Goal: Use online tool/utility: Use online tool/utility

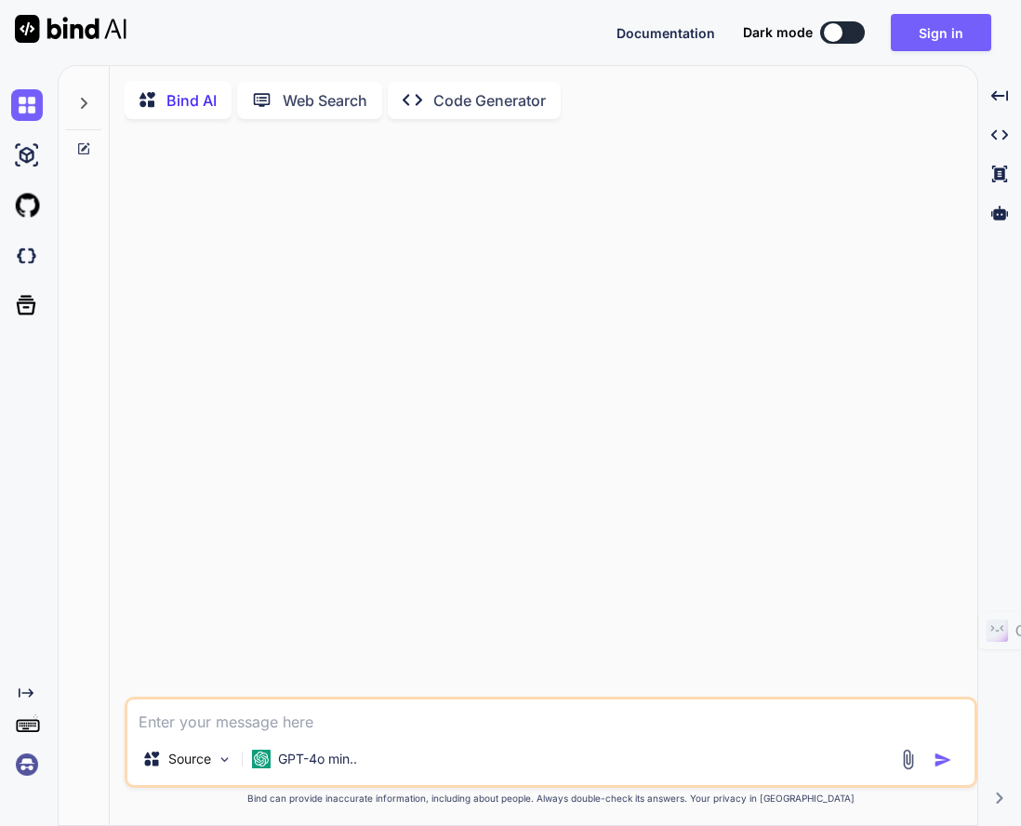
click at [14, 778] on img at bounding box center [27, 765] width 32 height 32
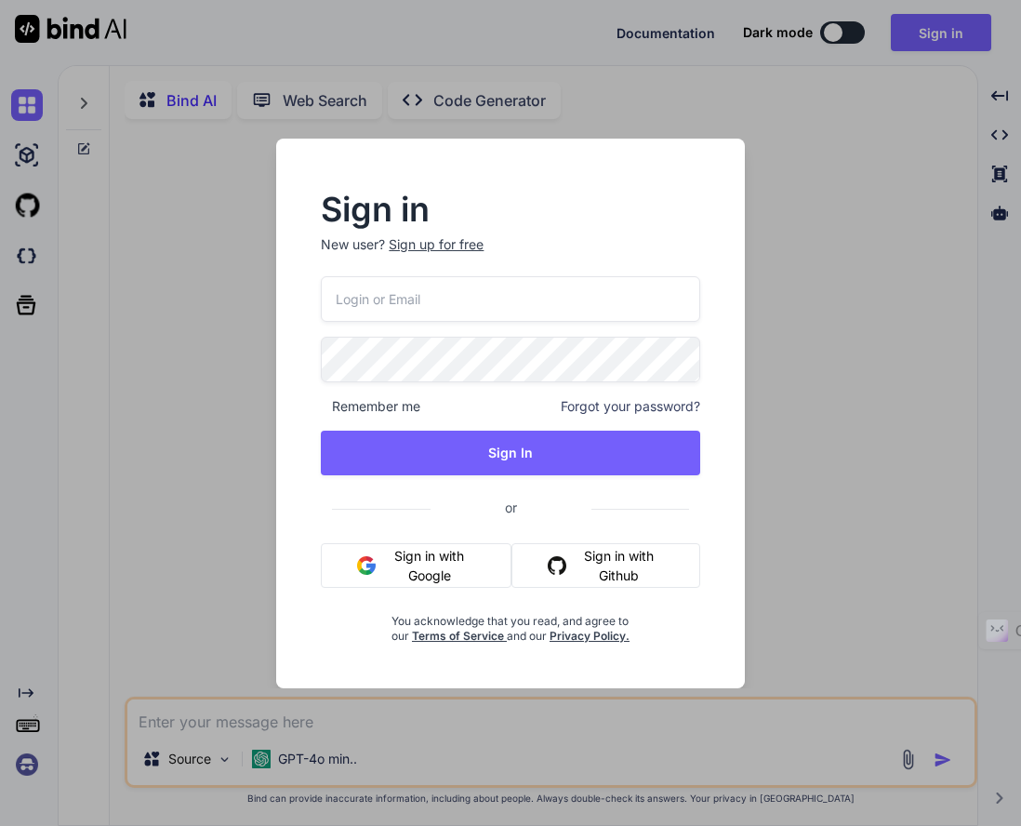
click at [545, 298] on input "email" at bounding box center [510, 299] width 379 height 46
click at [547, 292] on input "email" at bounding box center [510, 299] width 379 height 46
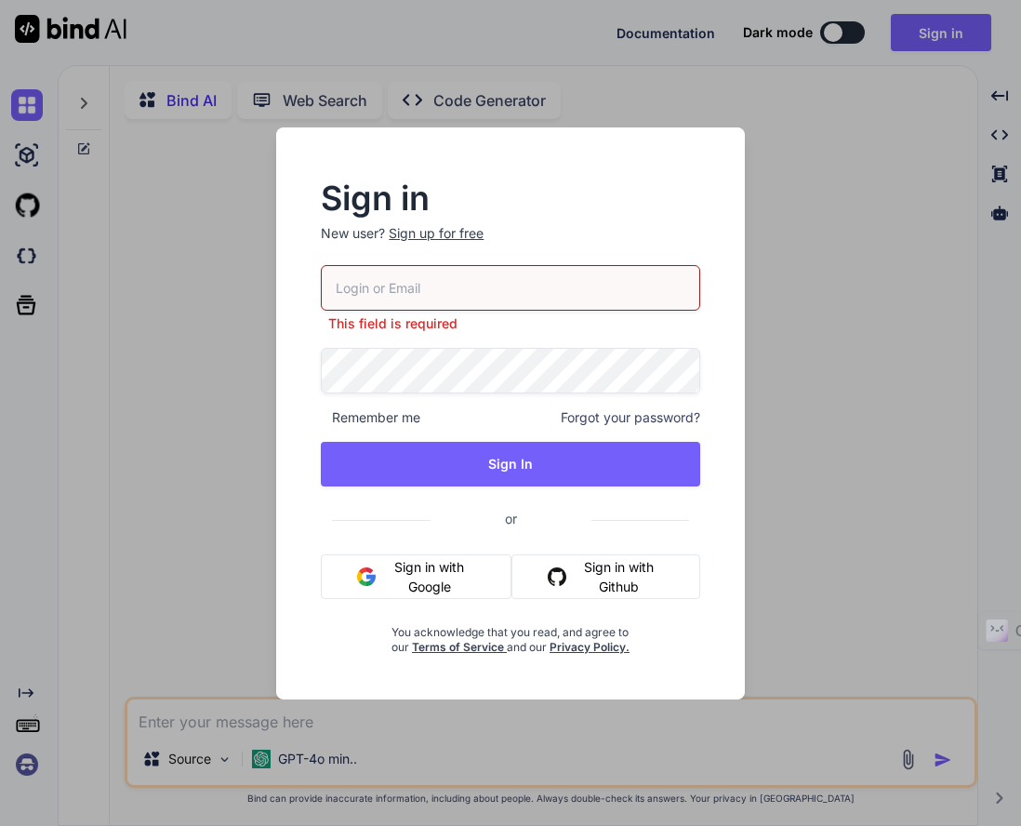
type input "[EMAIL_ADDRESS][DOMAIN_NAME]"
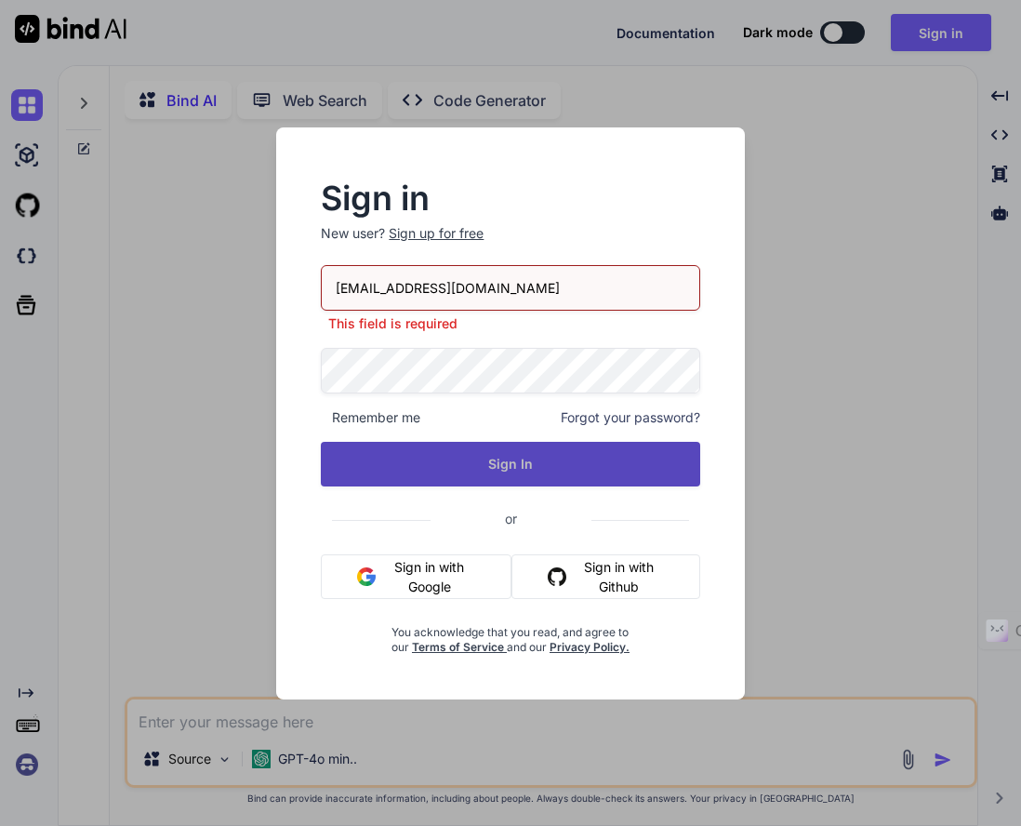
click at [613, 453] on button "Sign In" at bounding box center [510, 464] width 379 height 45
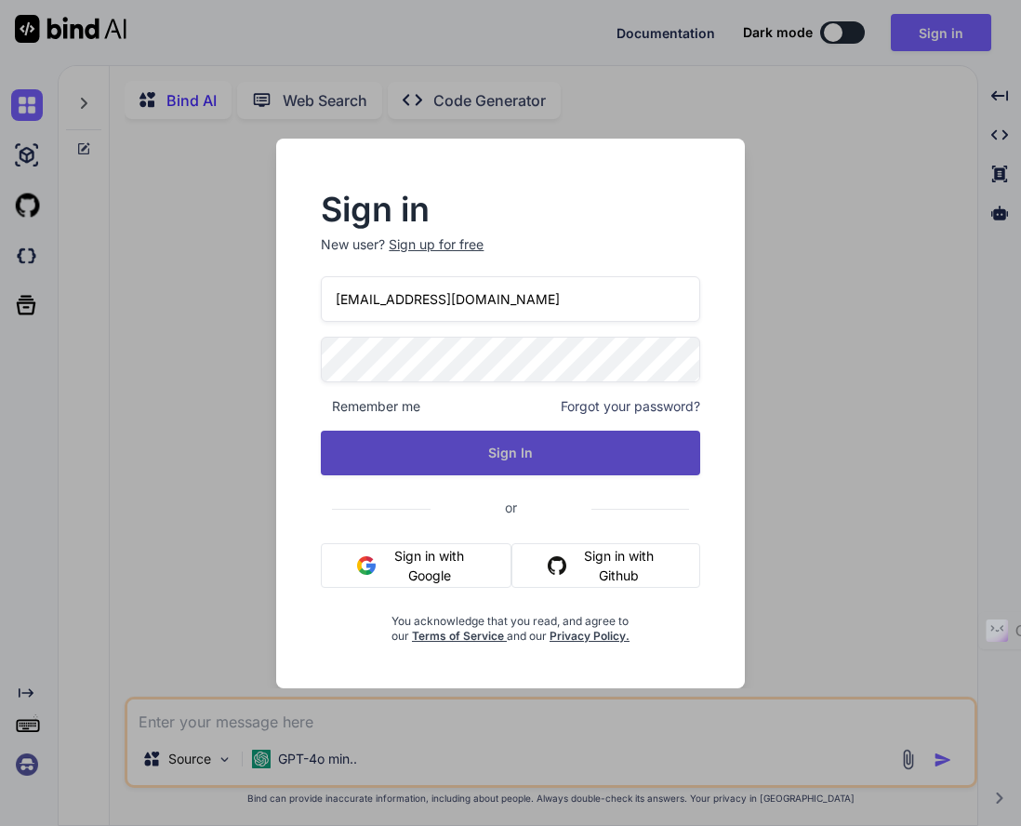
click at [537, 455] on button "Sign In" at bounding box center [510, 453] width 379 height 45
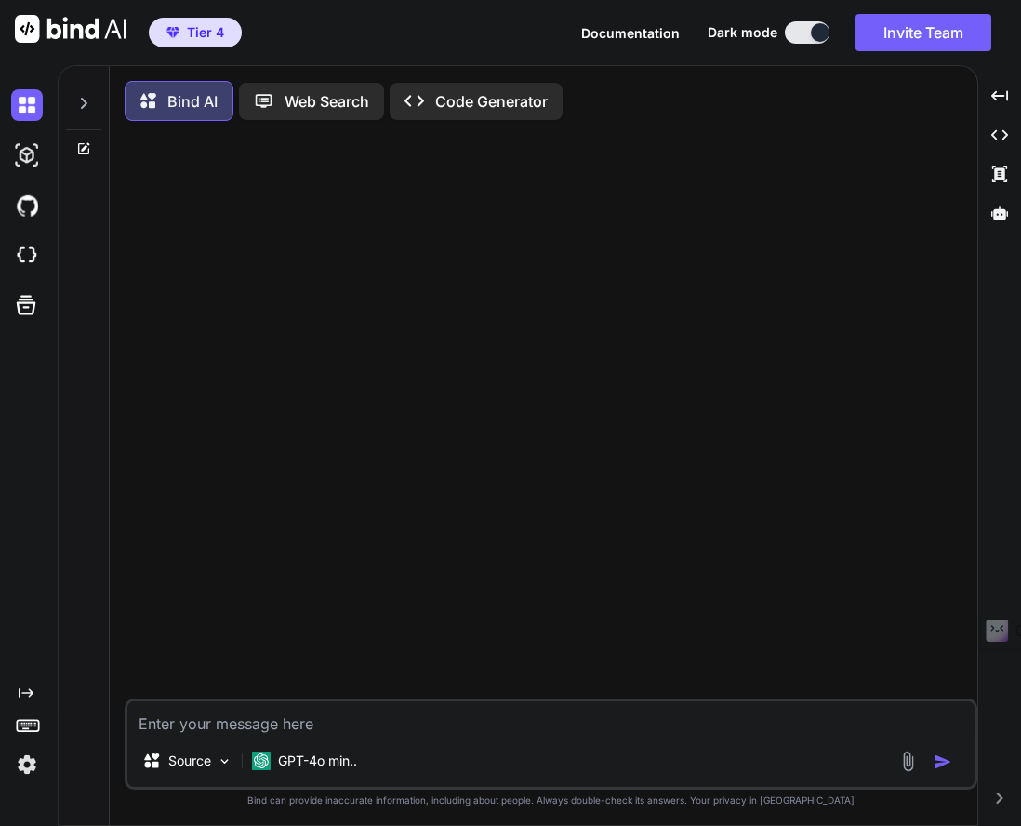
click at [20, 259] on img at bounding box center [27, 256] width 32 height 32
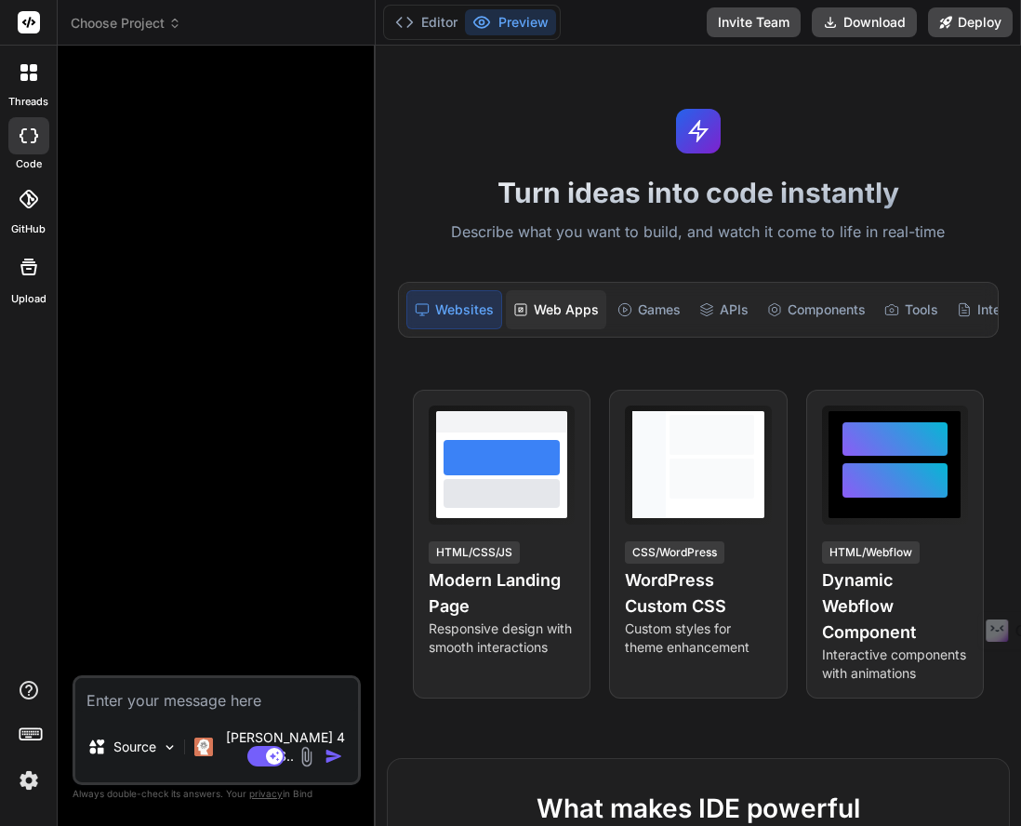
click at [561, 324] on div "Web Apps" at bounding box center [556, 309] width 100 height 39
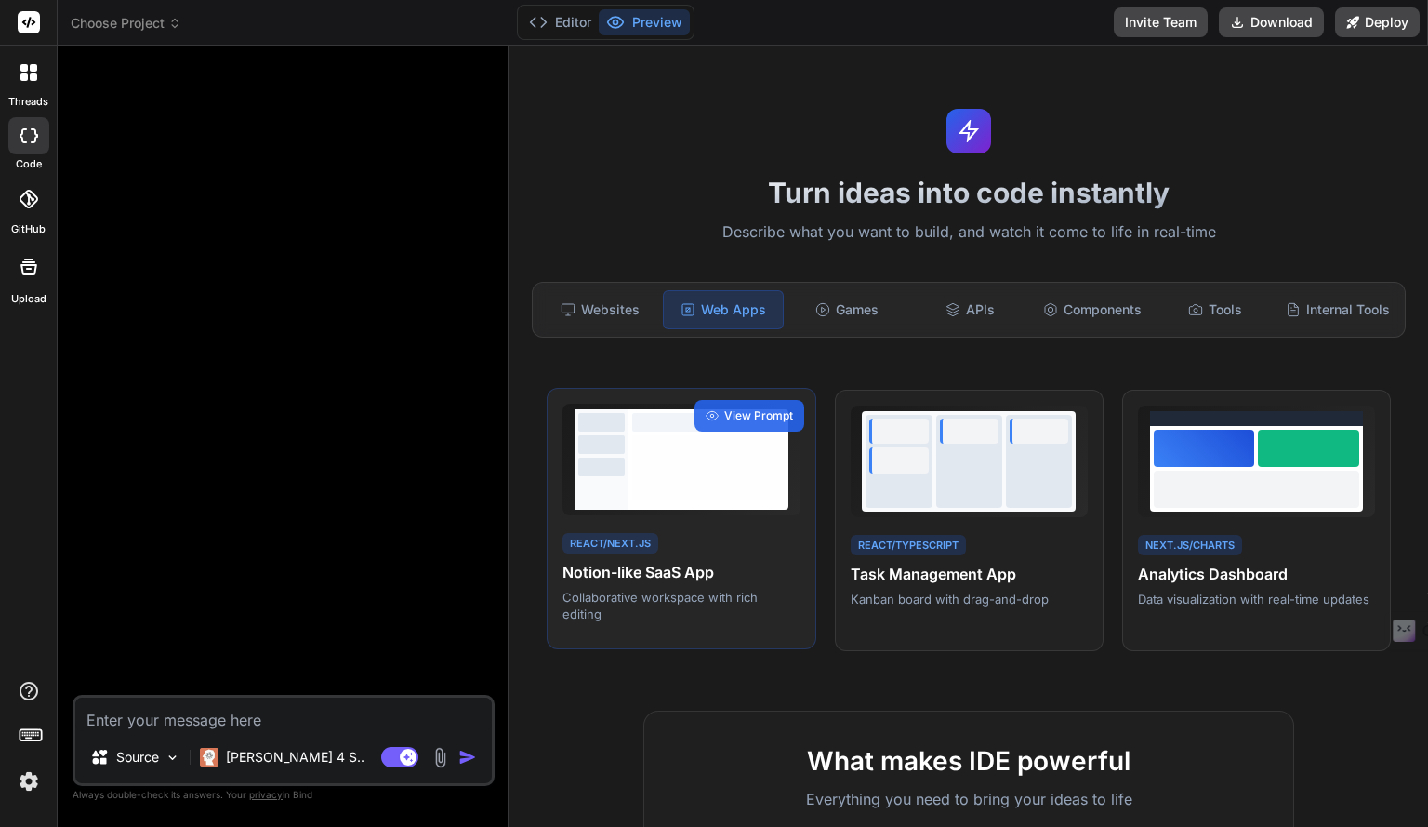
click at [660, 604] on p "Collaborative workspace with rich editing" at bounding box center [681, 605] width 237 height 33
click at [659, 548] on div "React/Next.js Notion-like SaaS App Collaborative workspace with rich editing" at bounding box center [681, 576] width 237 height 93
click at [667, 514] on div at bounding box center [681, 460] width 237 height 112
click at [701, 475] on div at bounding box center [708, 467] width 153 height 65
click at [696, 501] on div at bounding box center [709, 459] width 160 height 100
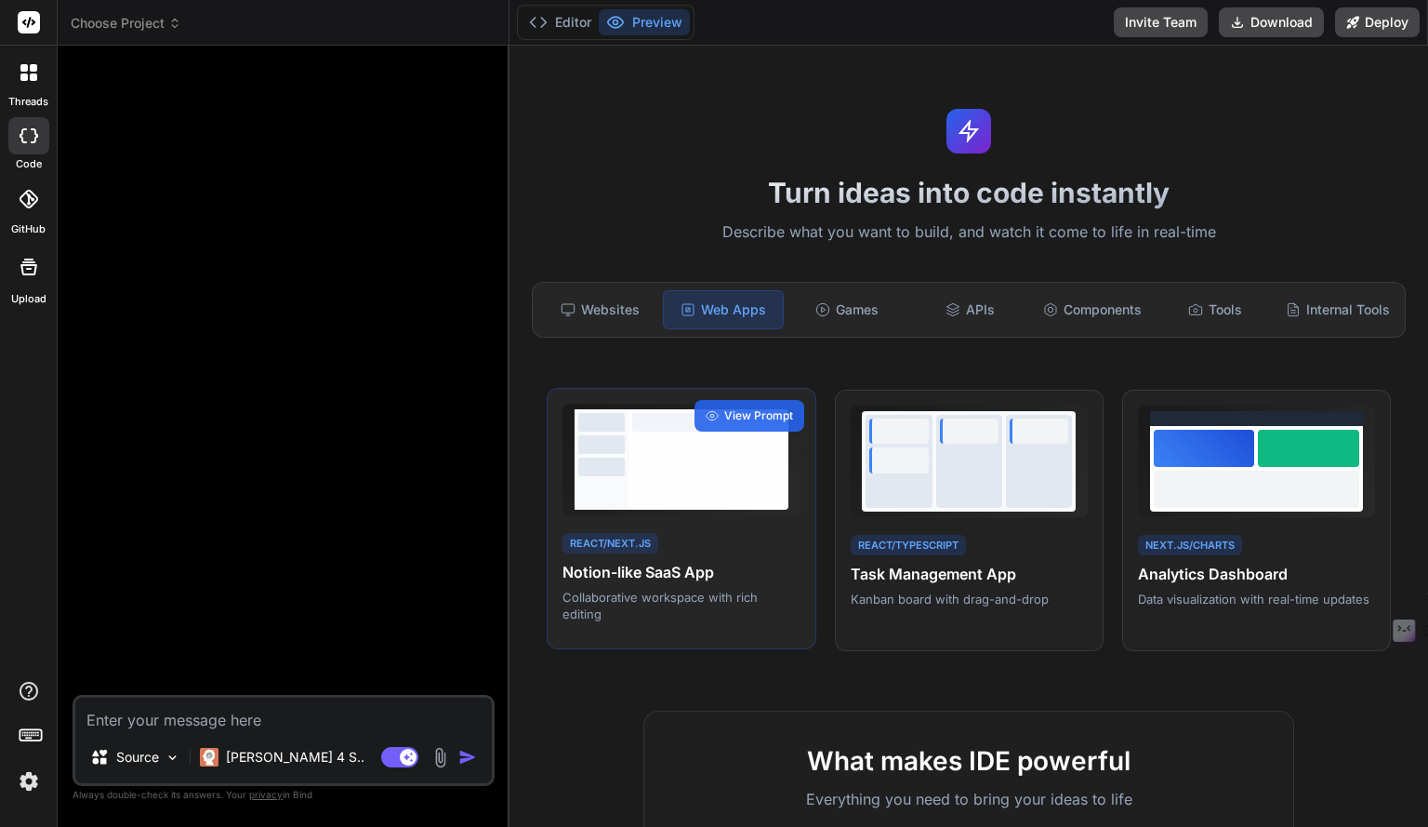
click at [696, 524] on div "React/Next.js Notion-like SaaS App Collaborative workspace with rich editing Vi…" at bounding box center [681, 519] width 269 height 262
click at [706, 597] on p "Collaborative workspace with rich editing" at bounding box center [681, 605] width 237 height 33
click at [753, 421] on span "View Prompt" at bounding box center [758, 415] width 69 height 17
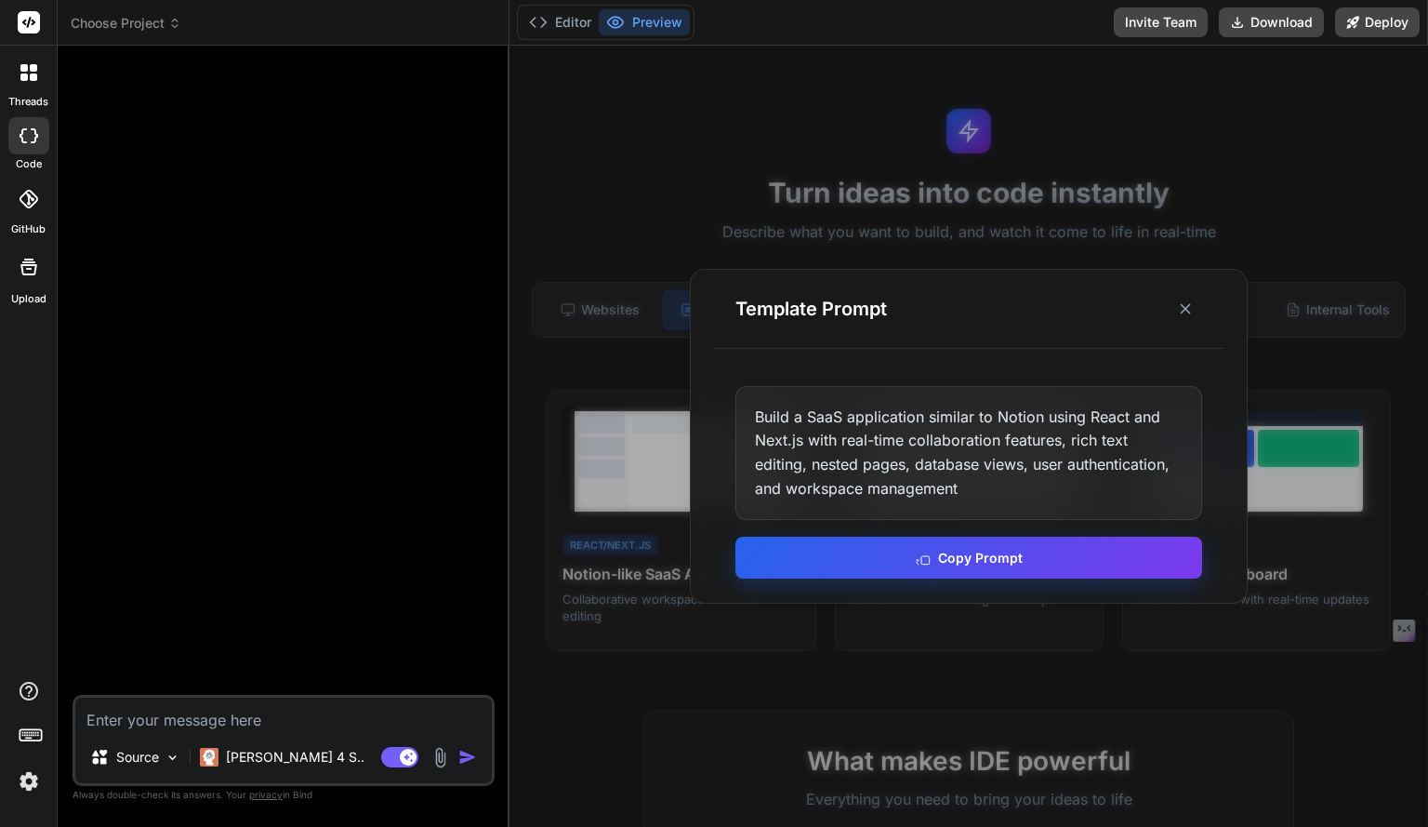
click at [965, 569] on button "Copy Prompt" at bounding box center [969, 558] width 467 height 42
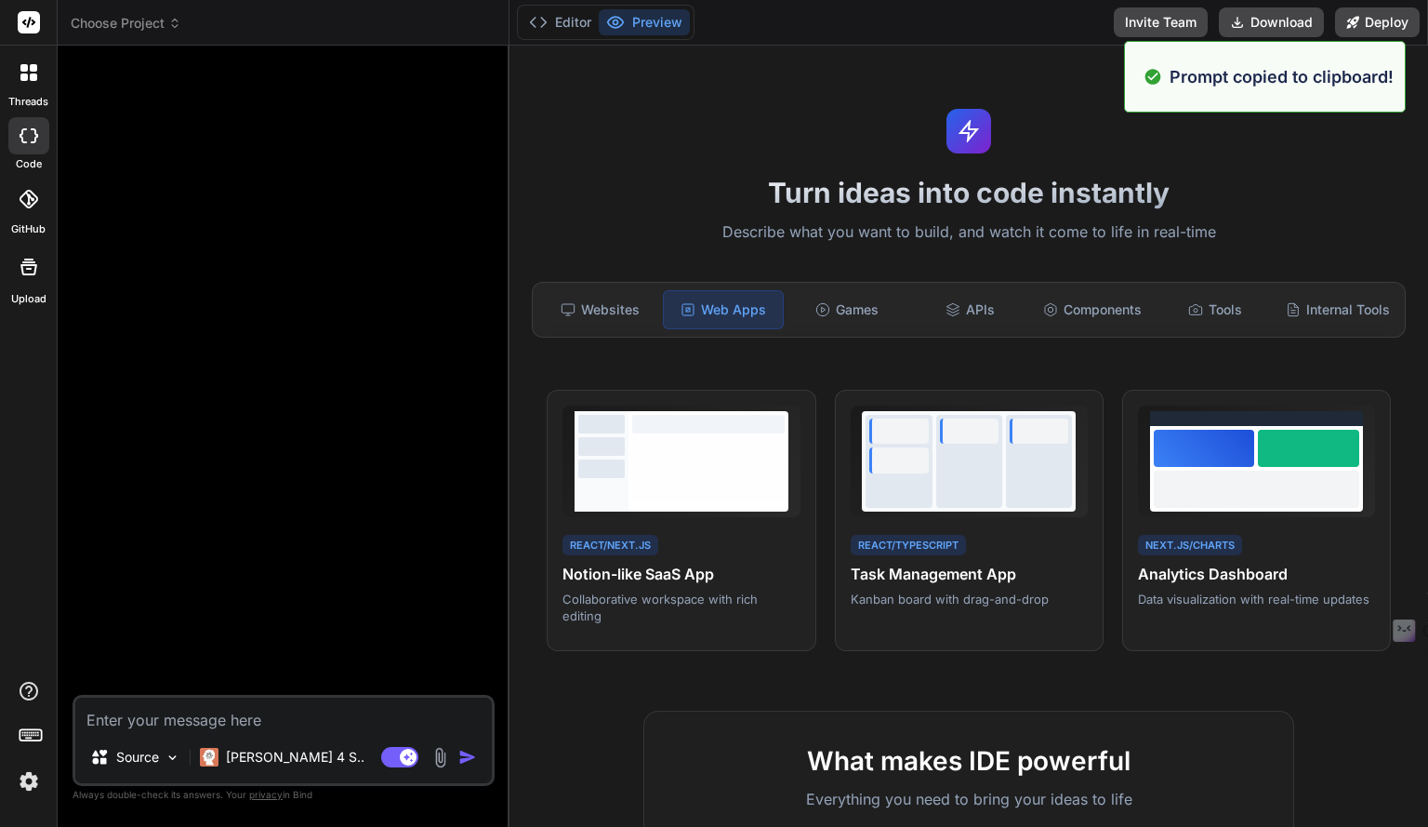
click at [360, 725] on textarea at bounding box center [283, 713] width 417 height 33
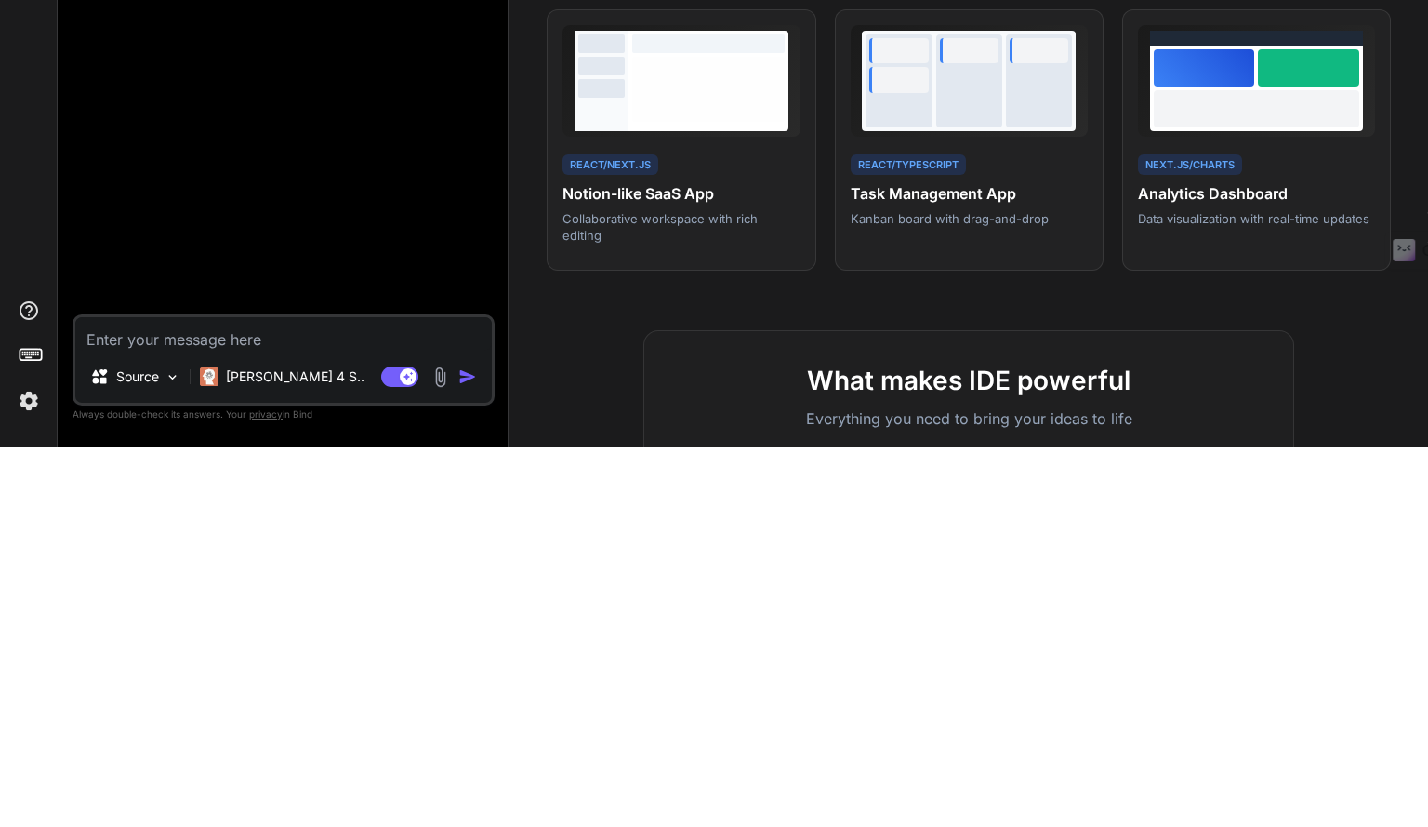
click at [173, 714] on textarea at bounding box center [283, 713] width 417 height 33
click at [160, 722] on textarea at bounding box center [283, 713] width 417 height 33
click at [126, 721] on textarea at bounding box center [283, 713] width 417 height 33
paste textarea "Build a SaaS application similar to Notion using React and Next.js with real-ti…"
type textarea "x"
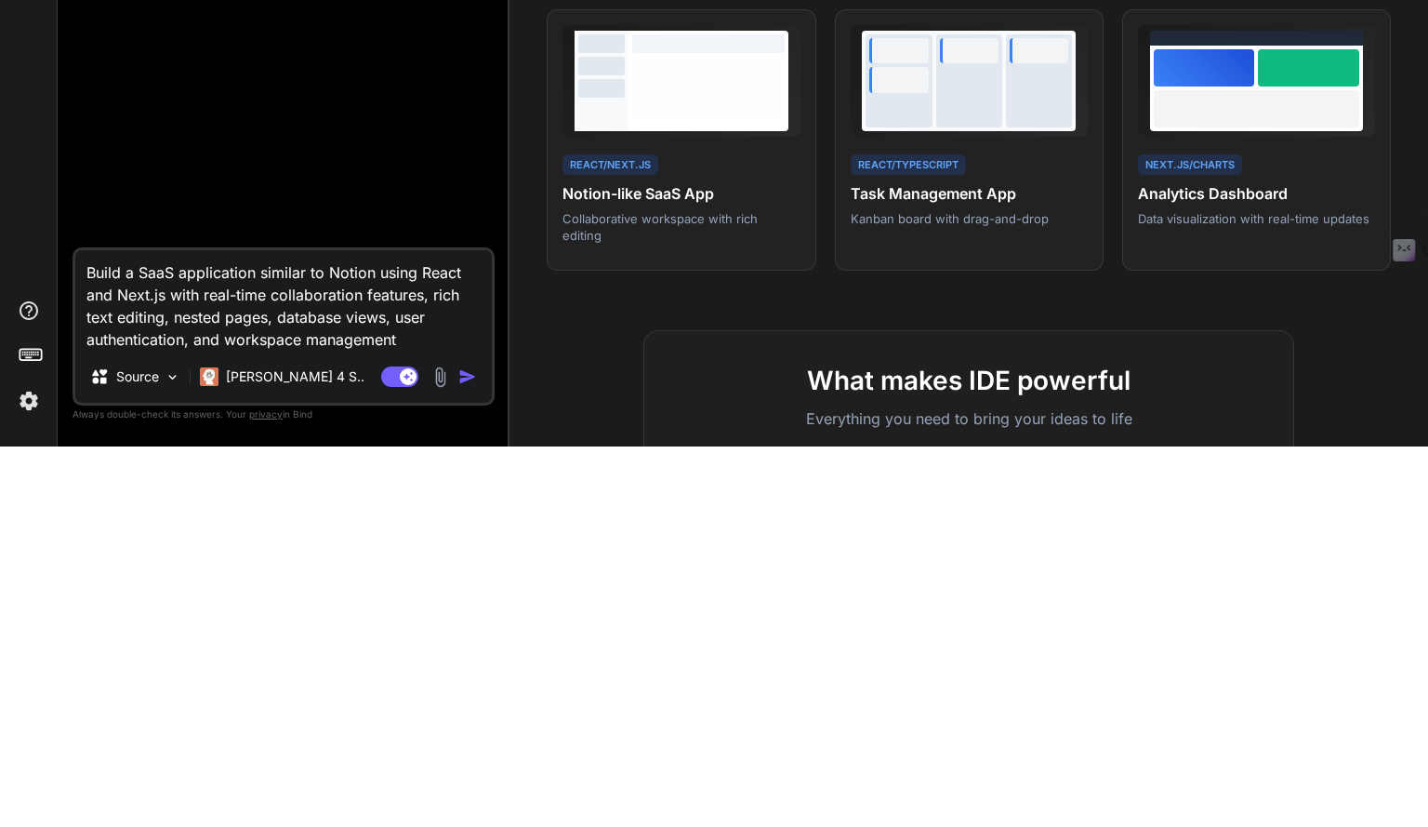
type textarea "Build a SaaS application similar to Notion using React and Next.js with real-ti…"
click at [468, 761] on img "button" at bounding box center [467, 757] width 19 height 19
type textarea "x"
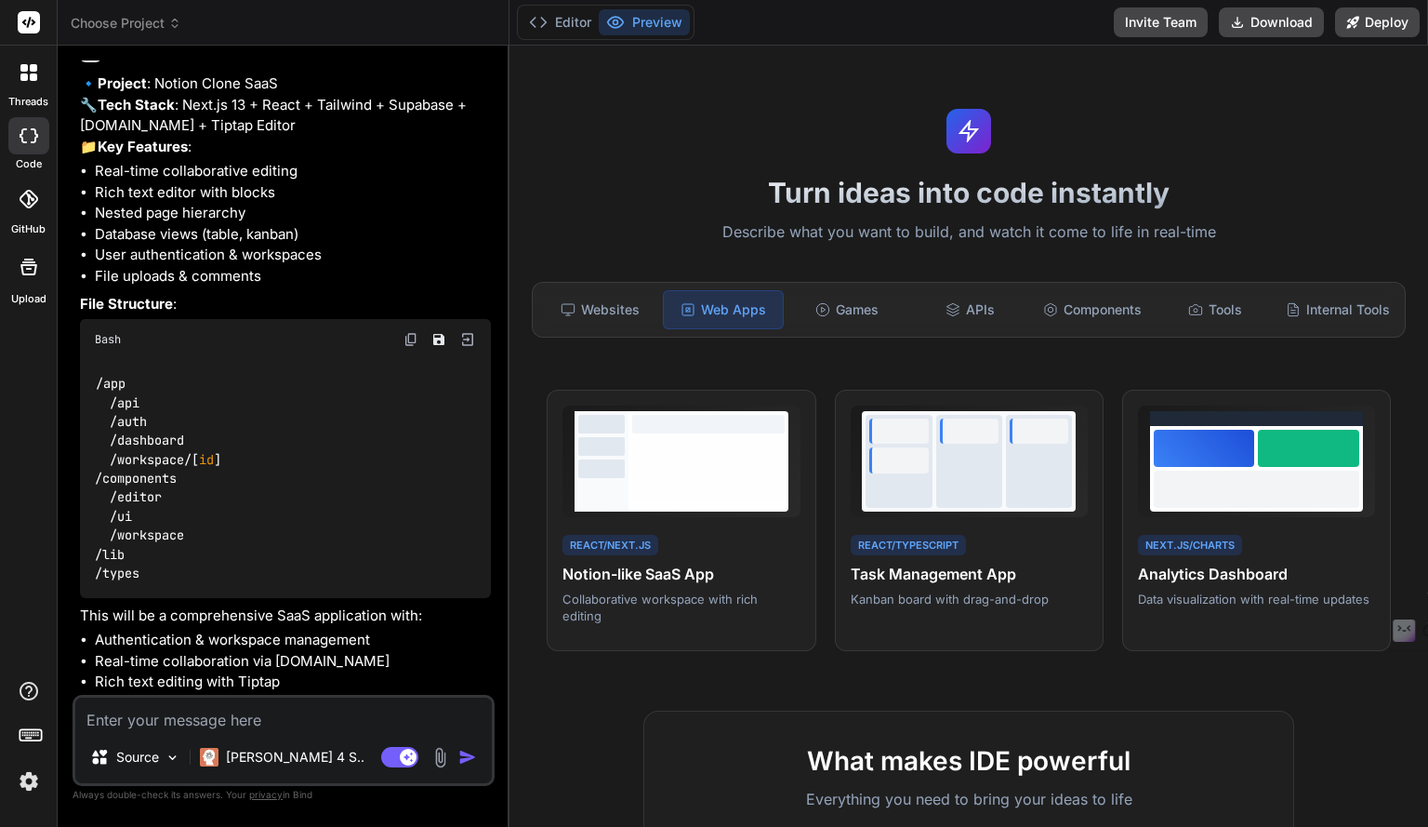
scroll to position [272, 0]
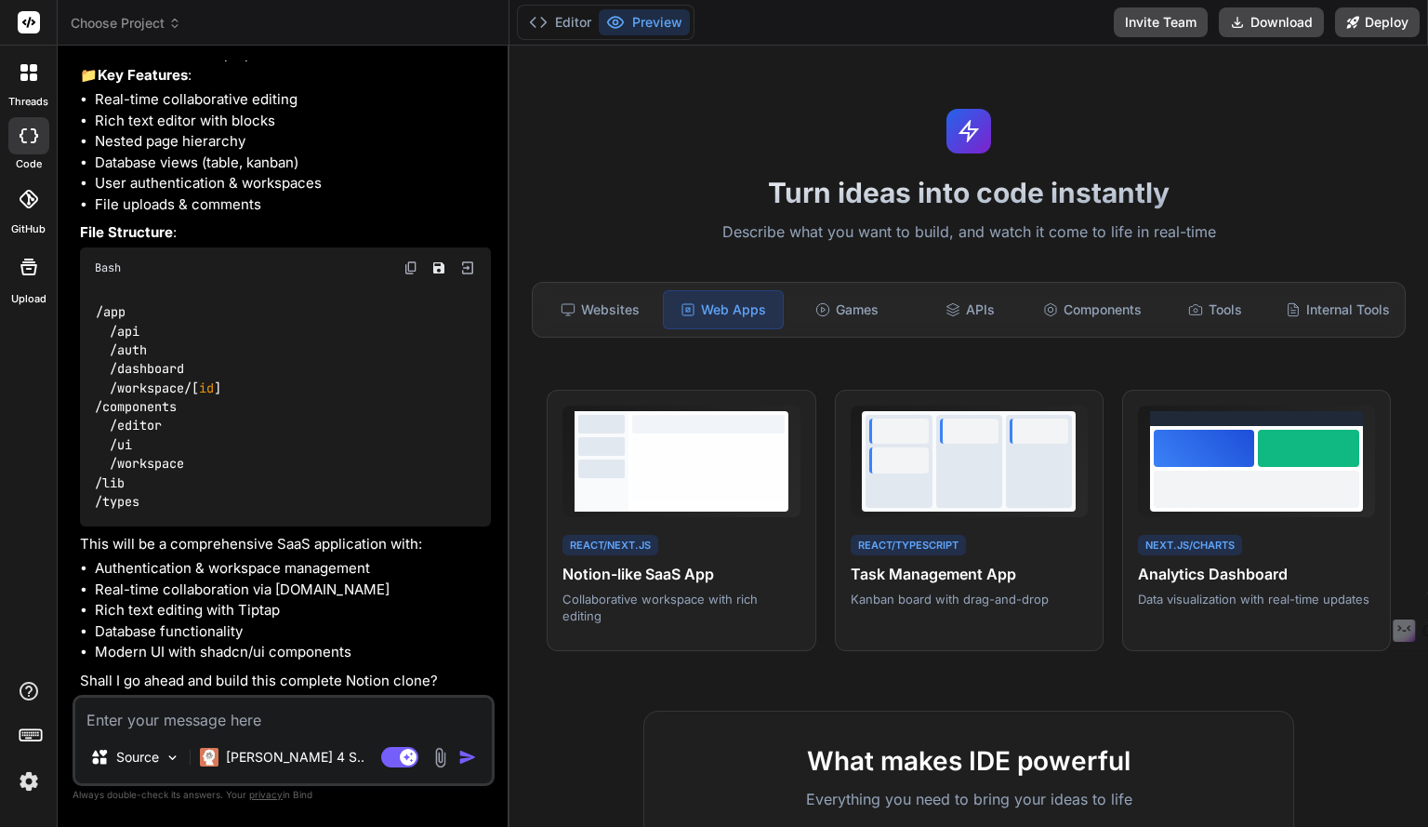
click at [277, 718] on textarea at bounding box center [283, 713] width 417 height 33
type textarea "x"
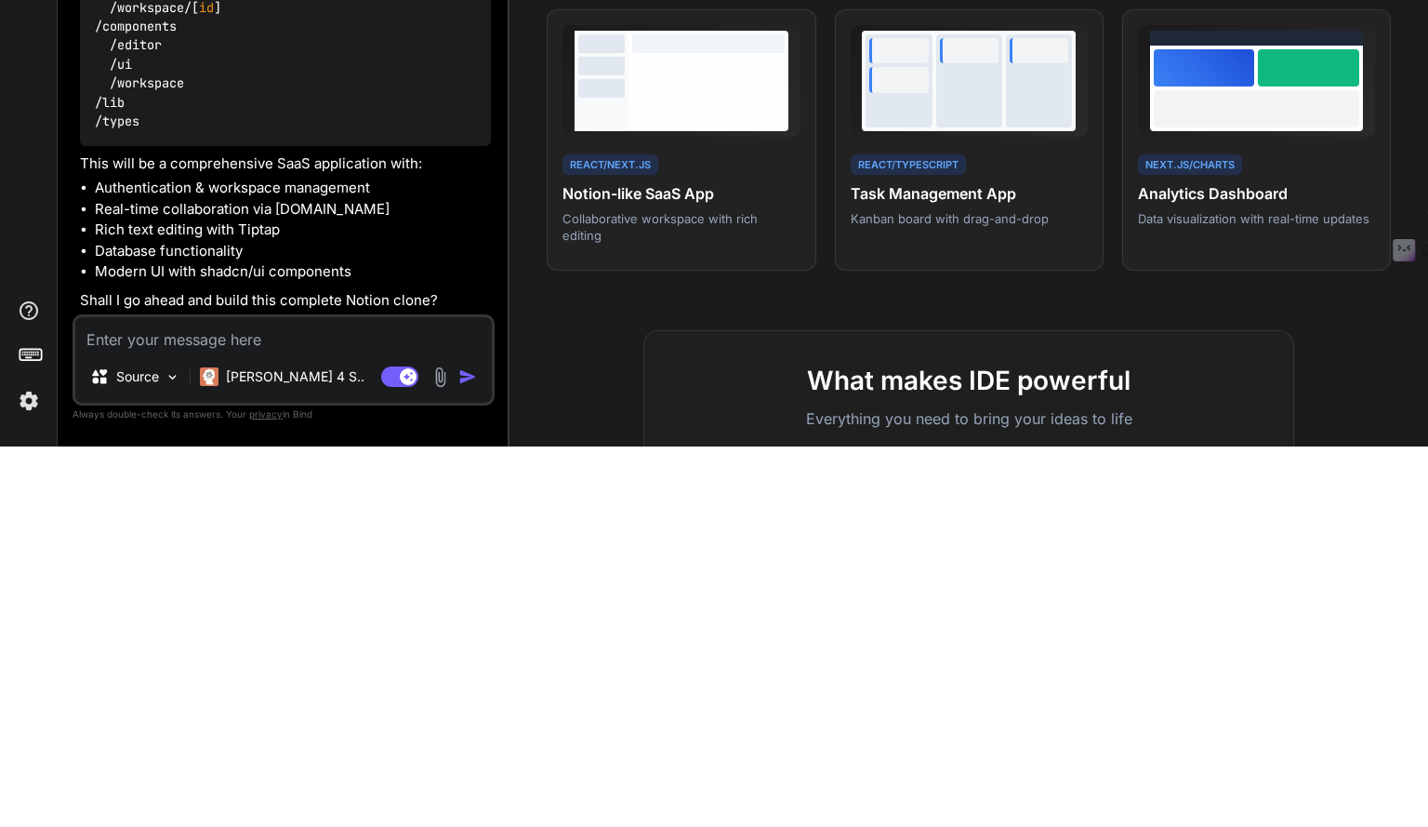
type textarea "ｙ"
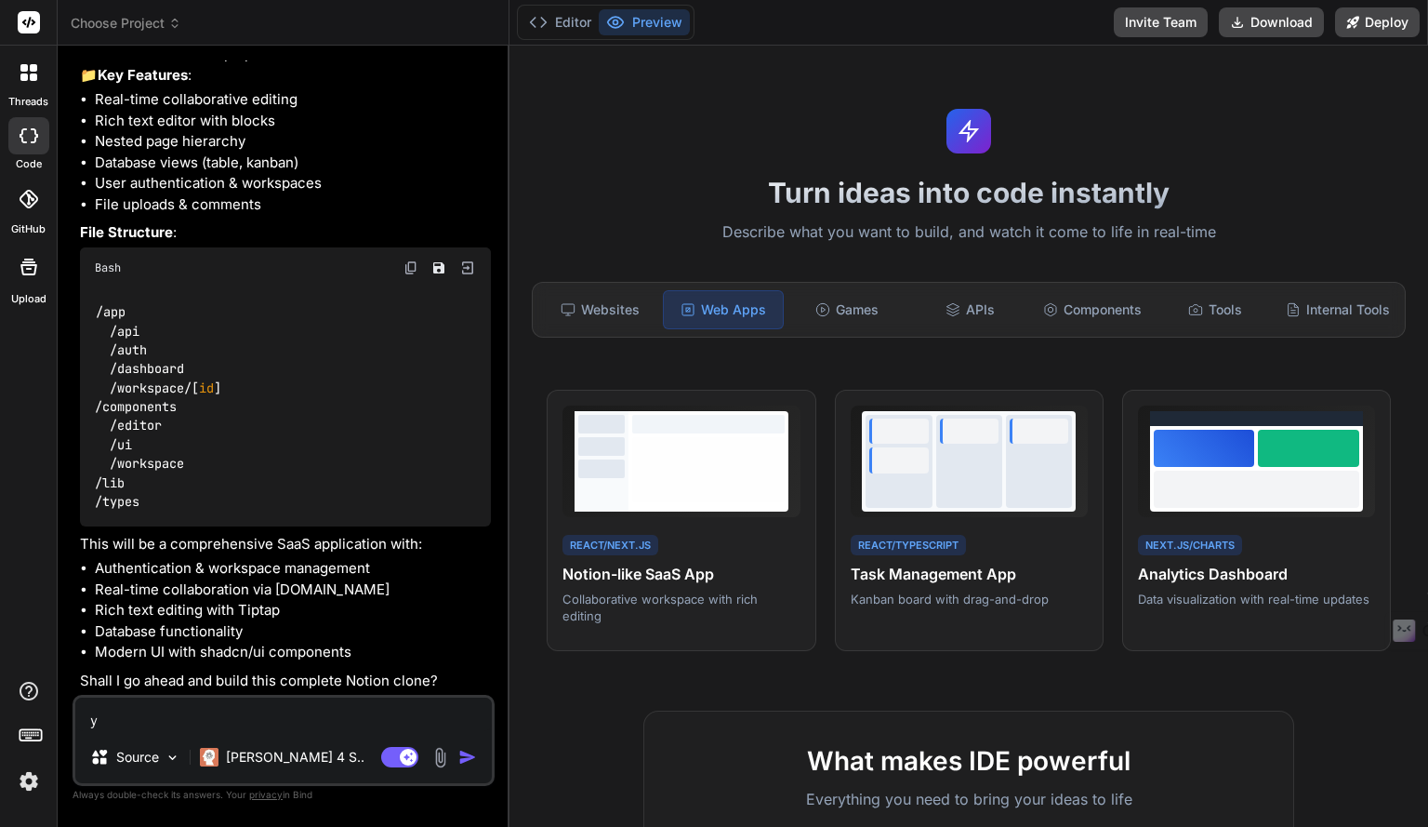
type textarea "x"
type textarea "いぇ"
type textarea "x"
type textarea "いぇｓ"
type textarea "x"
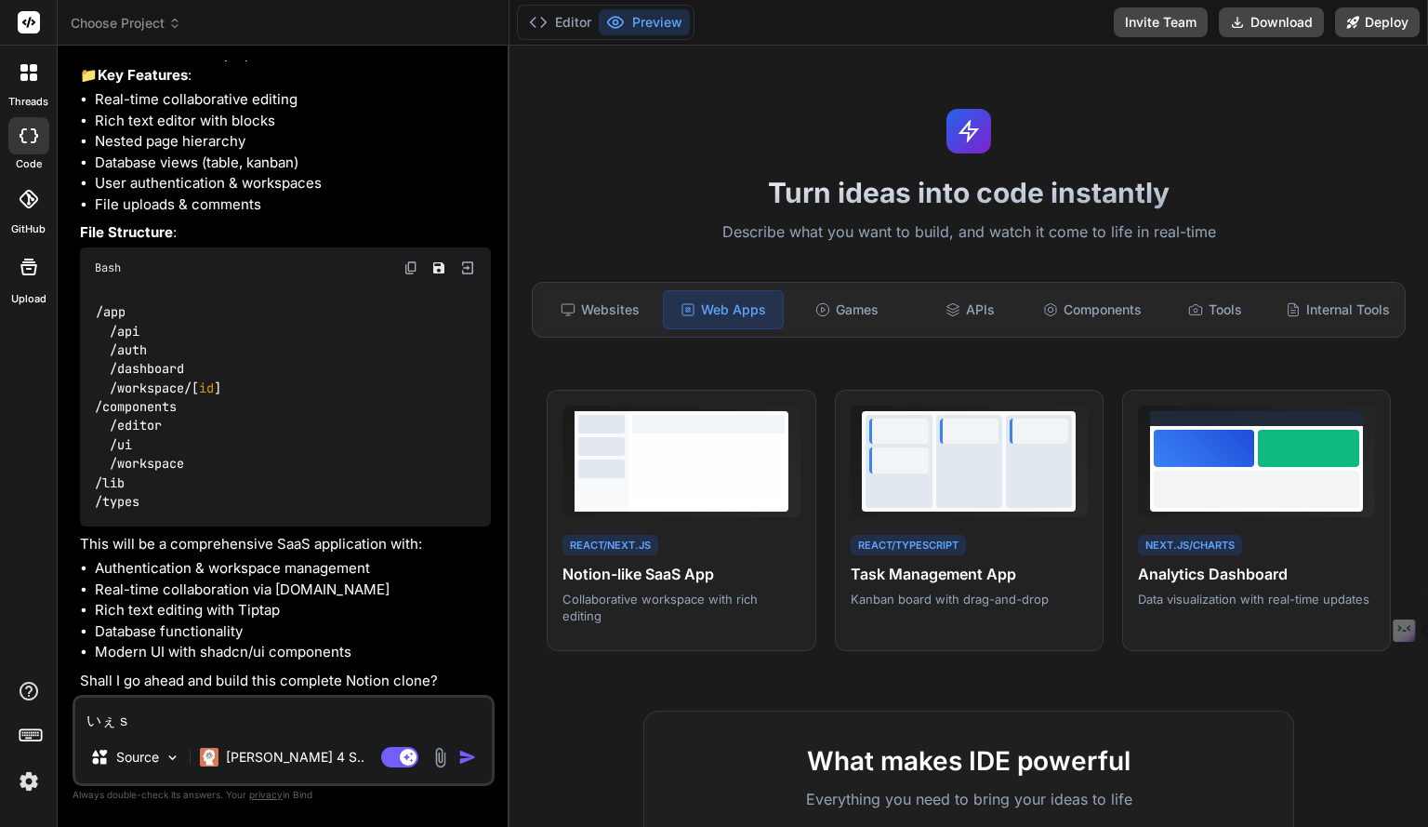
type textarea "いぇ"
type textarea "x"
type textarea "い"
type textarea "x"
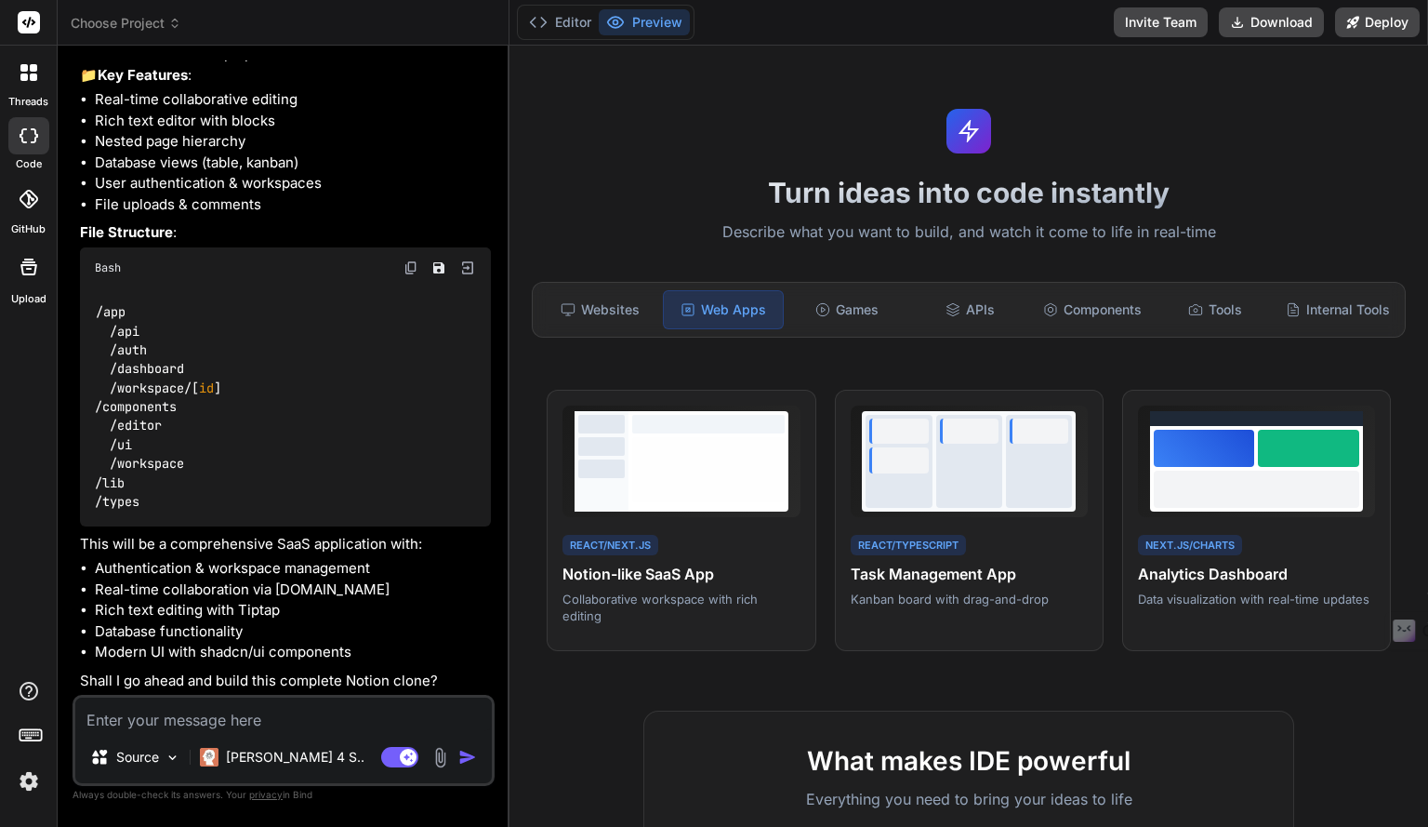
type textarea "y"
type textarea "x"
type textarea "ye"
type textarea "x"
type textarea "yes"
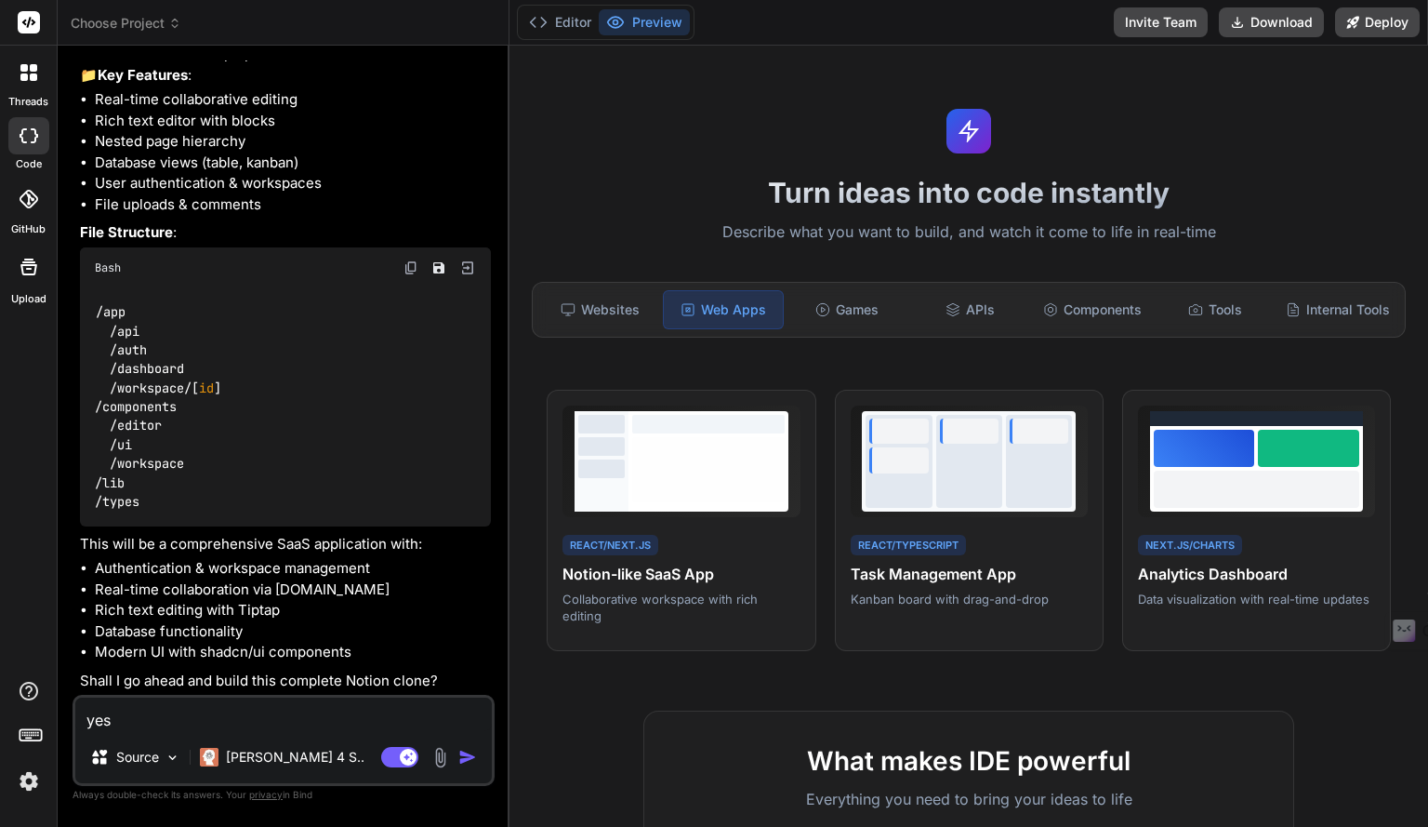
type textarea "x"
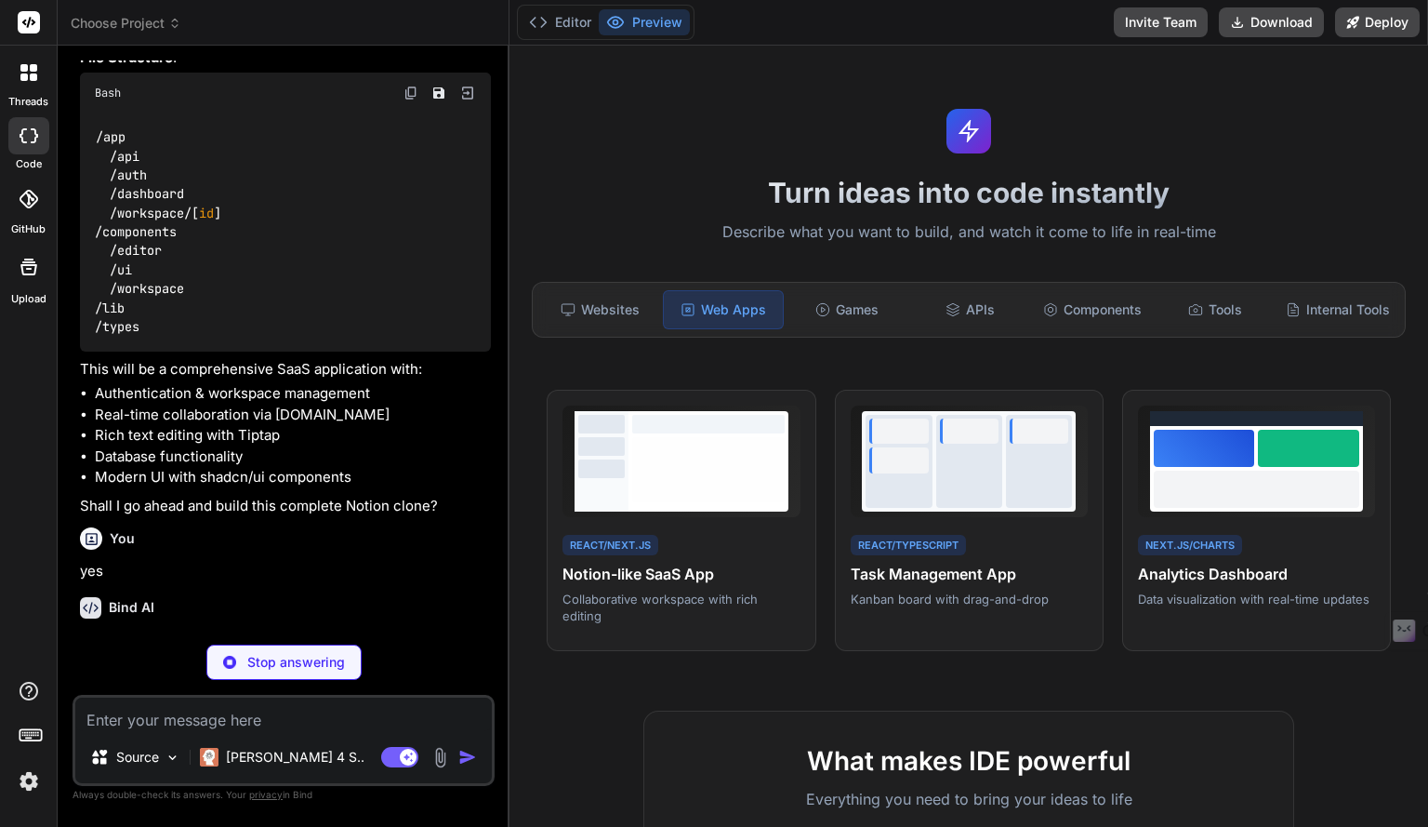
scroll to position [466, 0]
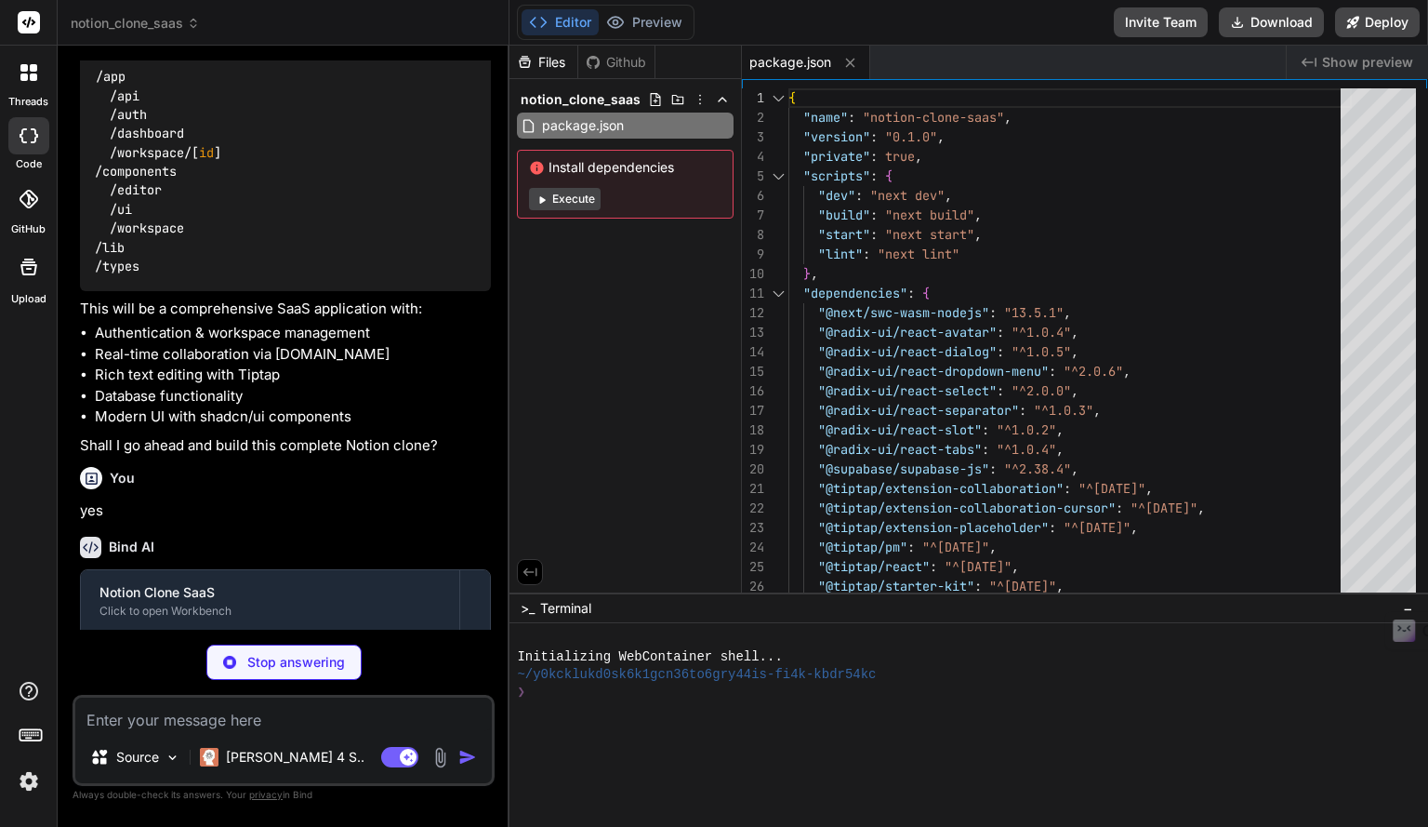
type textarea "x"
type textarea "module.exports = nextConfig"
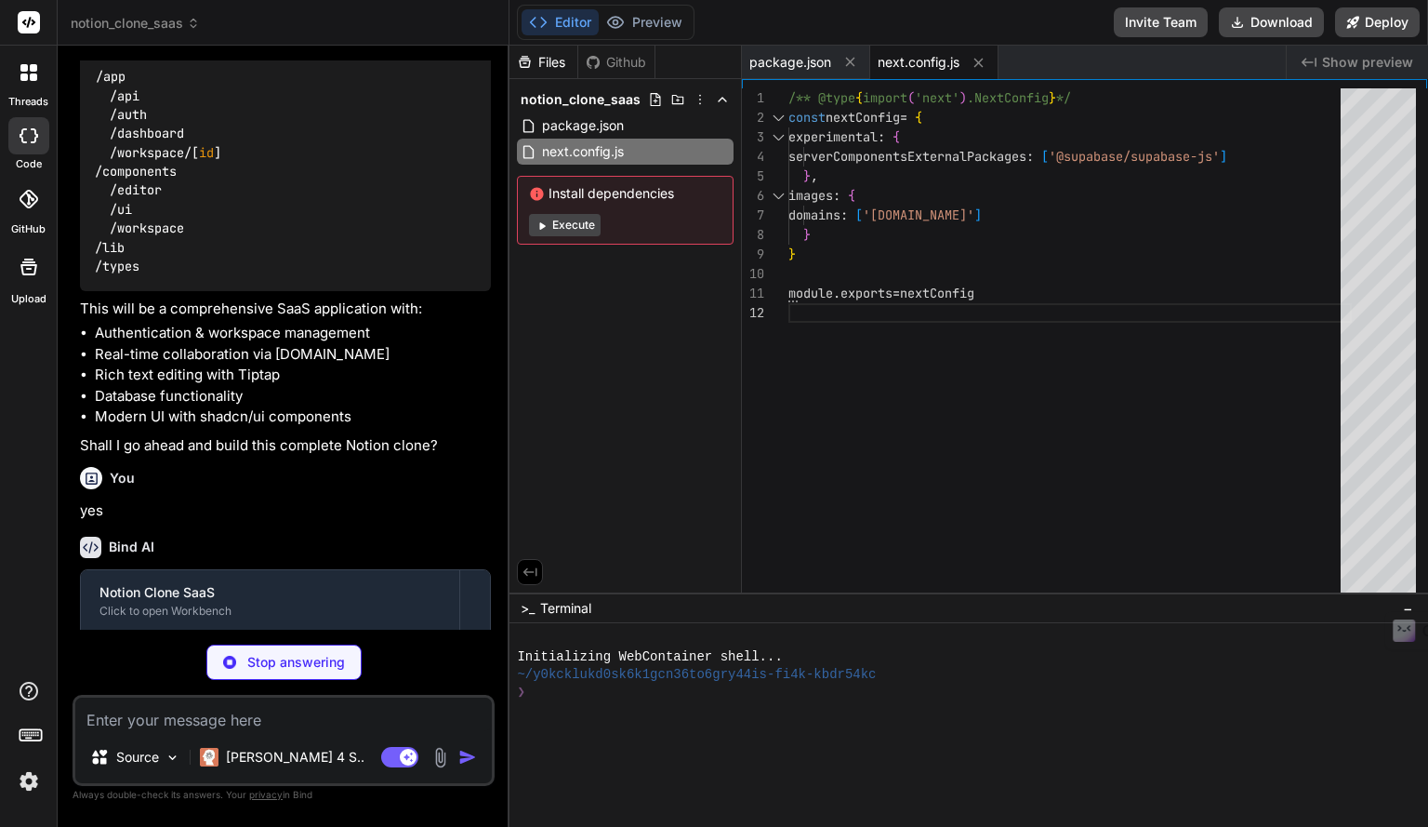
type textarea "x"
type textarea ""accordion-up": "accordion-up 0.2s ease-out", }, }, }, plugins: [require("tailw…"
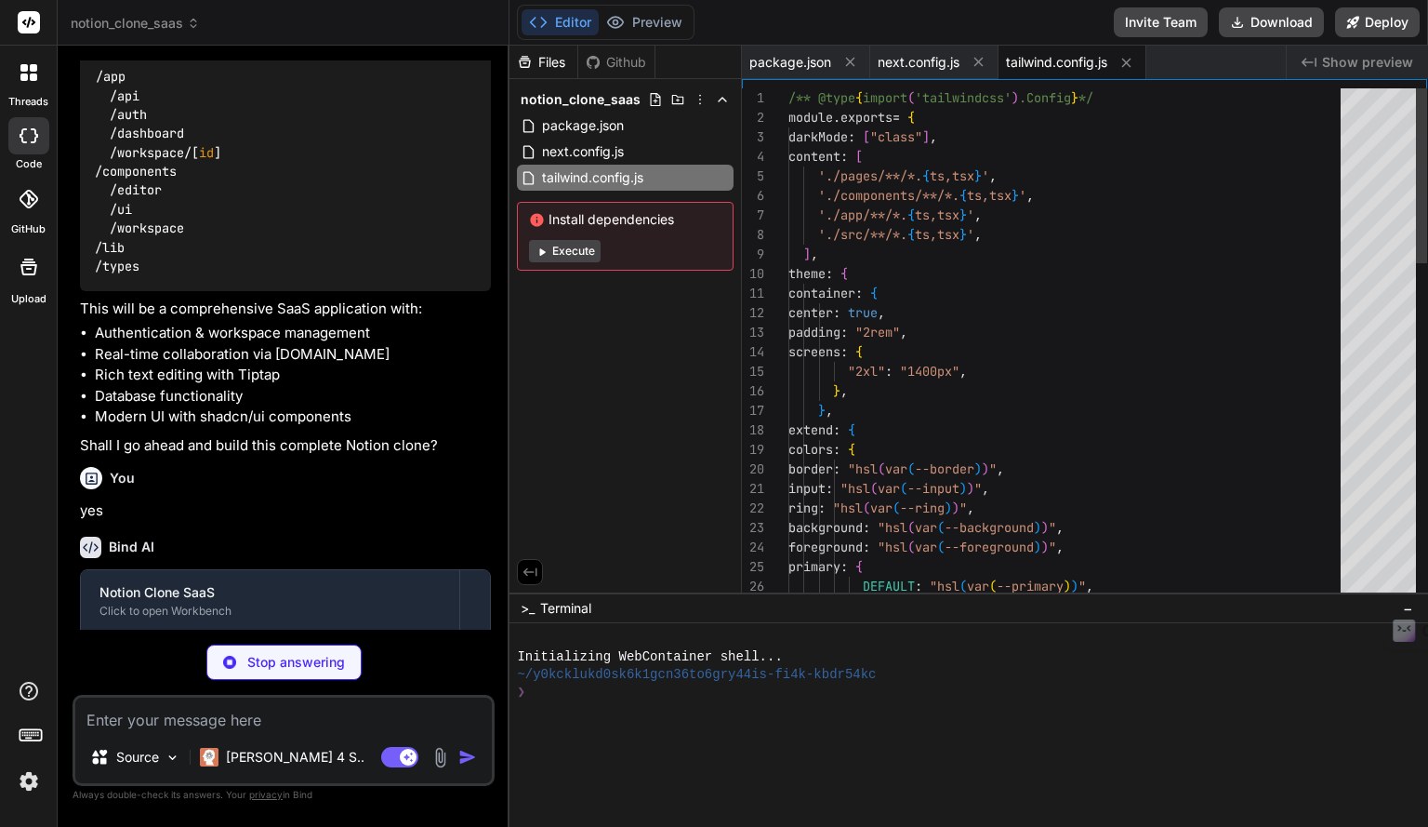
type textarea "x"
type textarea "module.exports = { plugins: { tailwindcss: {}, autoprefixer: {}, }, }"
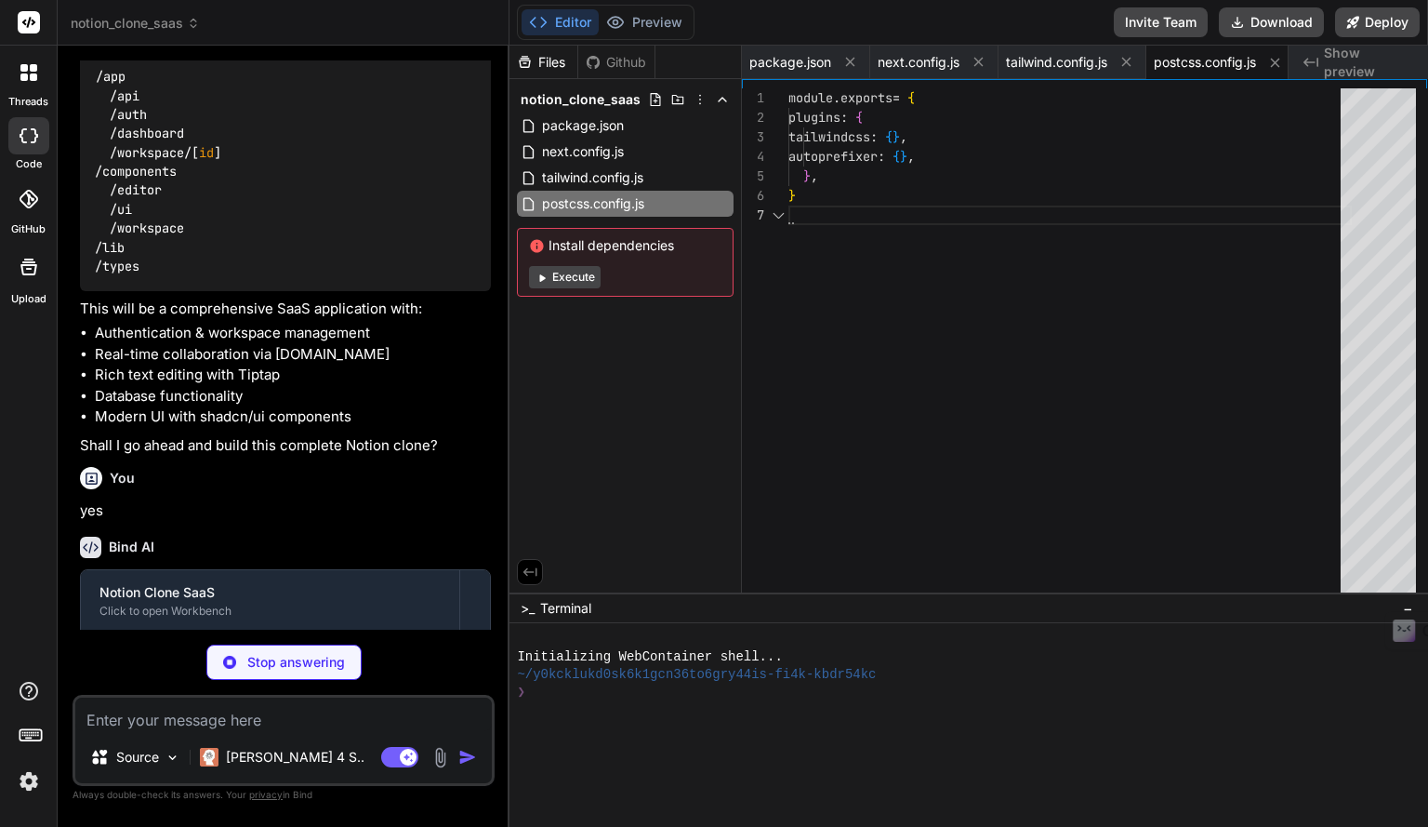
scroll to position [0, 14]
type textarea "x"
type textarea ""baseUrl": ".", "paths": { "@/*": ["./*"] } }, "include": ["next-env.d.ts", "**…"
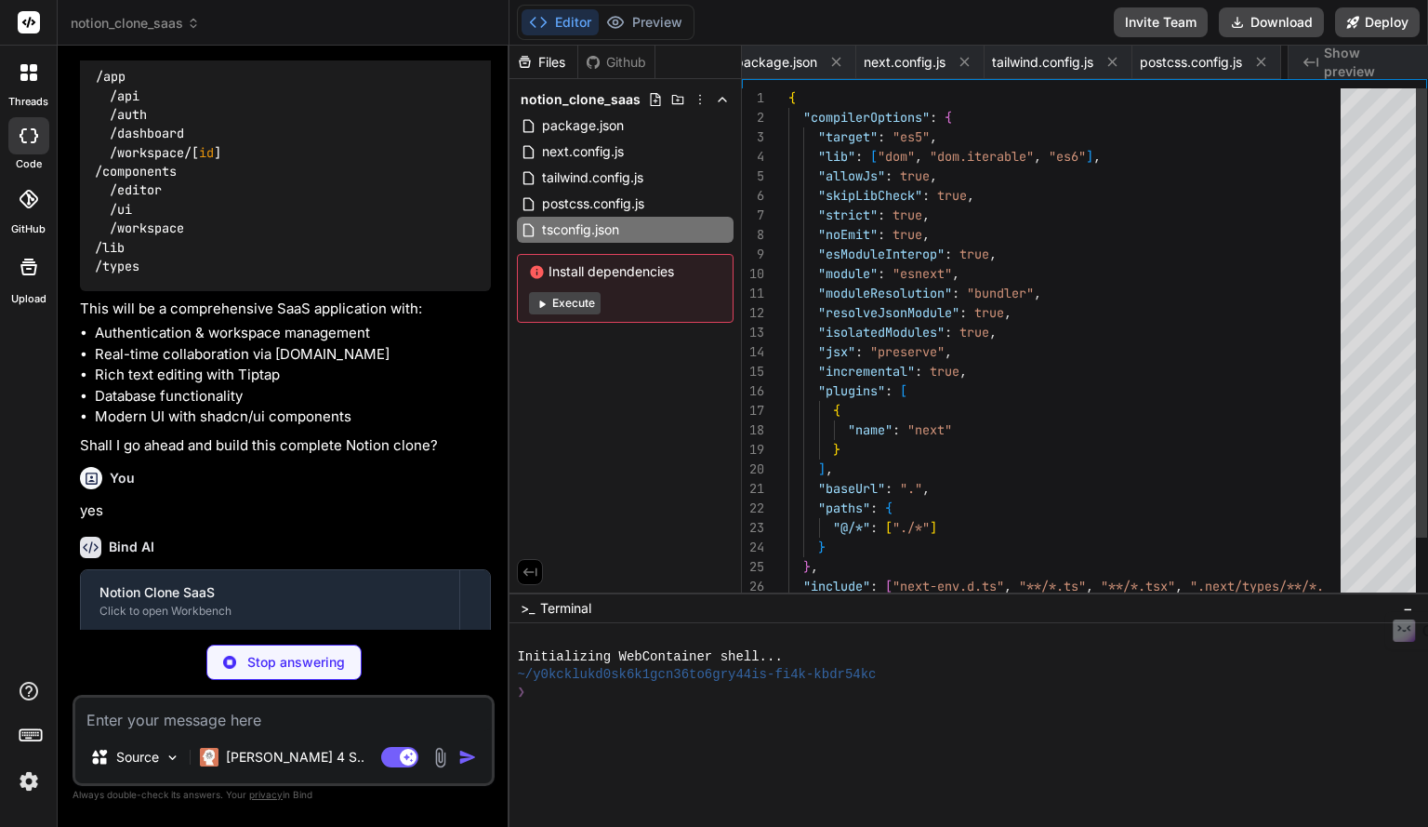
scroll to position [0, 139]
type textarea "x"
type textarea "pointer-events: none; }"
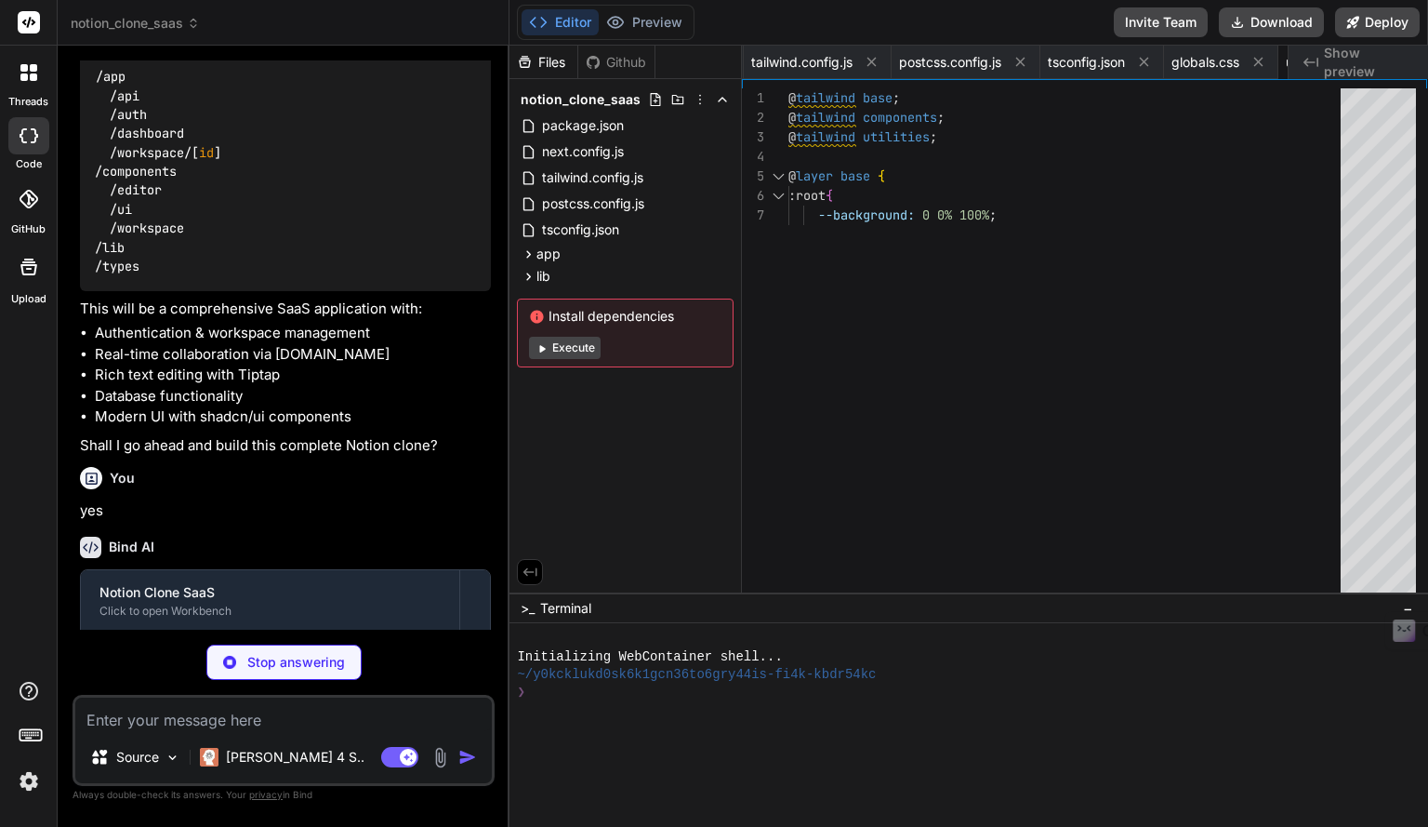
type textarea "x"
type textarea "import { type ClassValue, clsx } from "clsx" import { twMerge } from "tailwind-…"
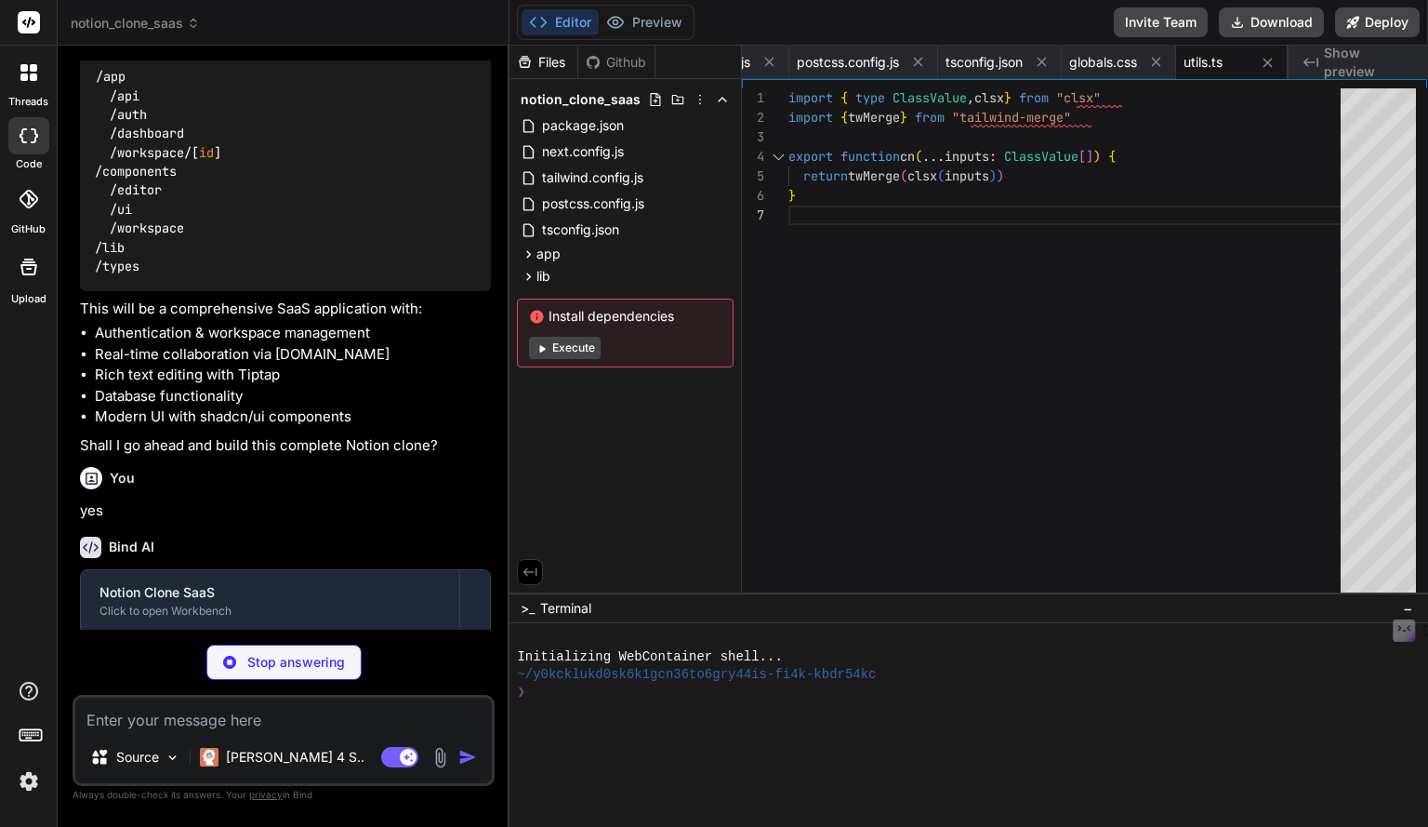
type textarea "x"
type textarea "import { createClient } from '@supabase/supabase-js' const supabaseUrl = [DOMAI…"
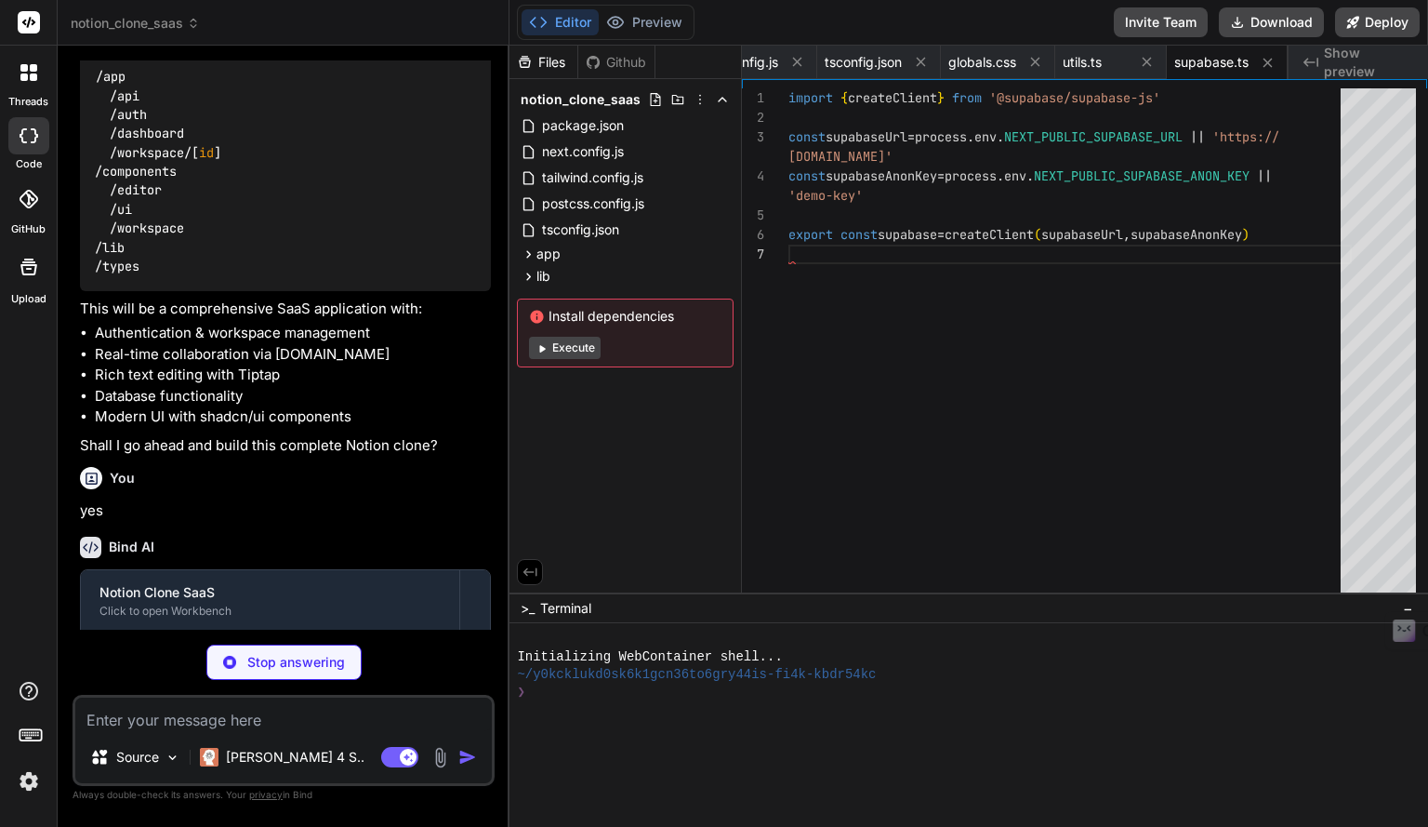
type textarea "x"
type textarea "import { io } from 'socket.io-client' export const socket = io('[URL]', { trans…"
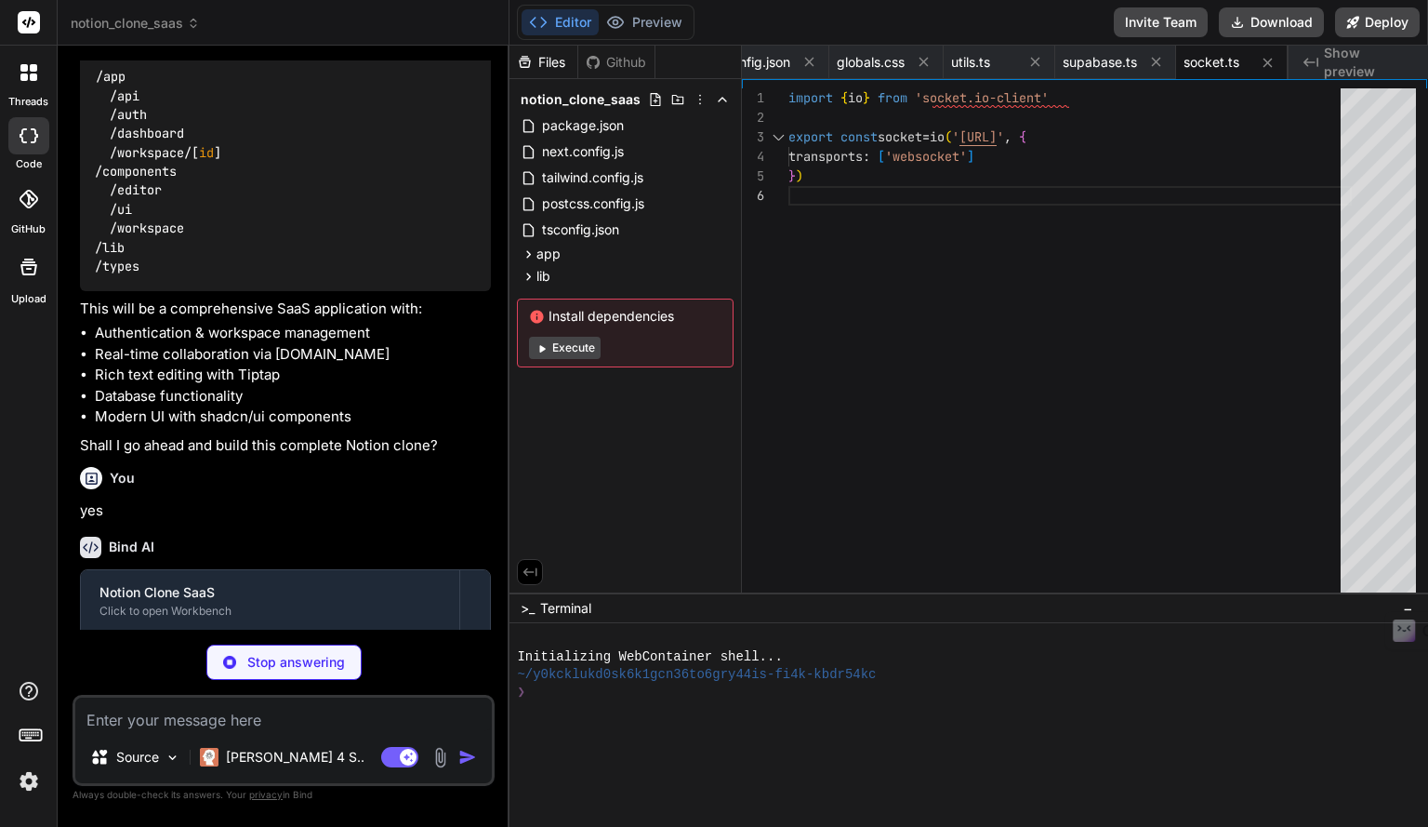
type textarea "x"
type textarea "updated_at: string }"
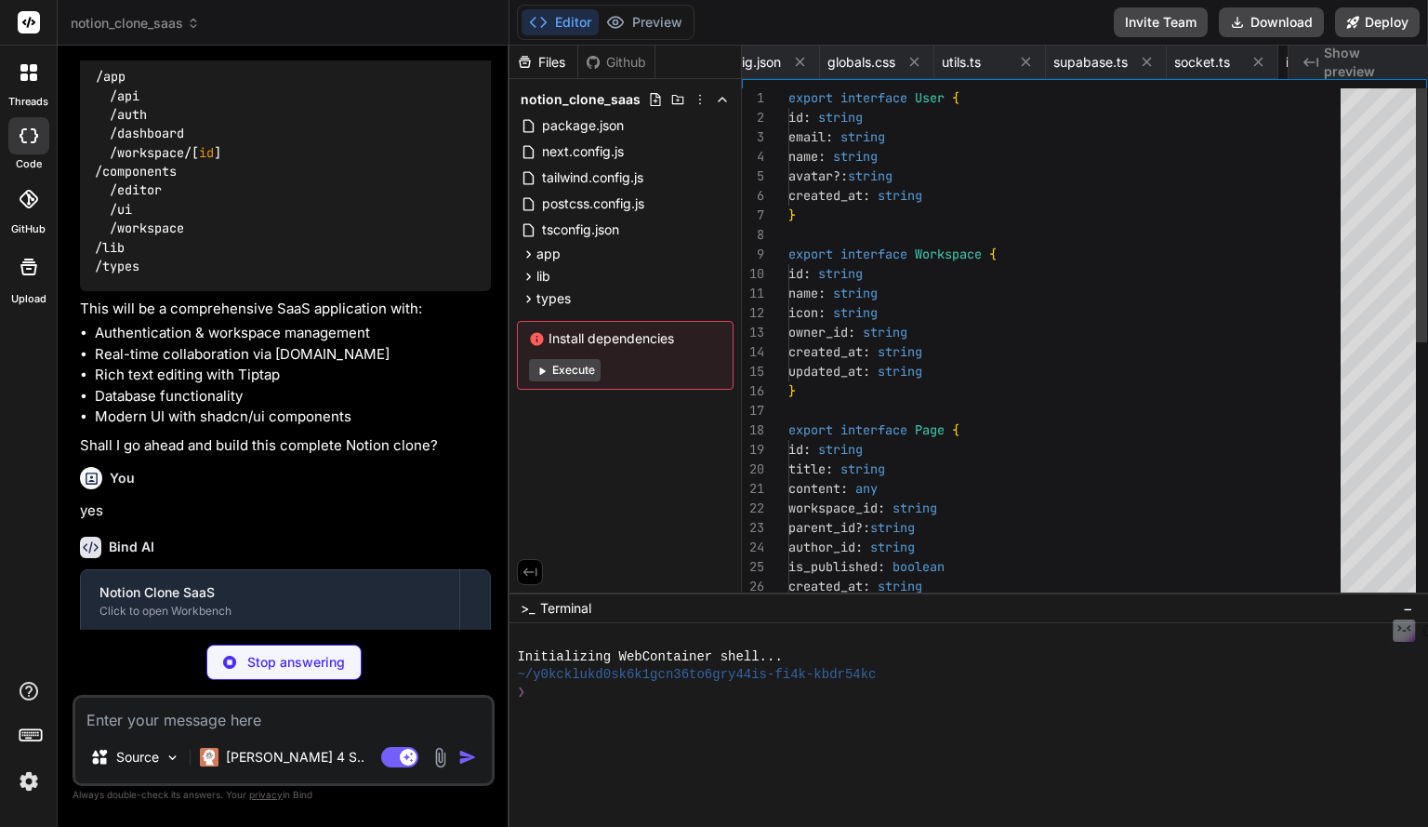
scroll to position [0, 711]
type textarea "x"
type textarea ") Button.displayName = "Button" export { Button, buttonVariants }"
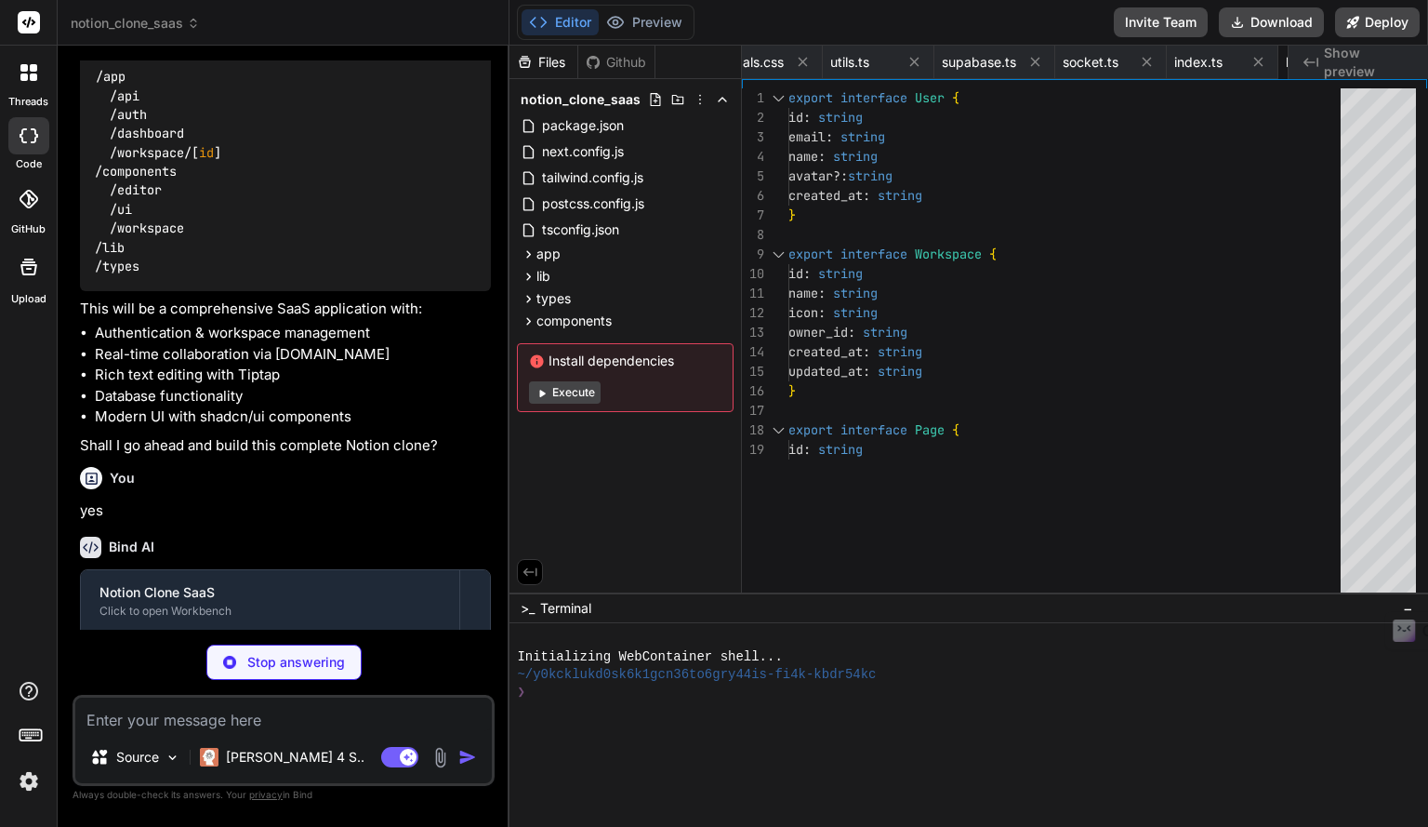
type textarea "x"
type textarea "export { Input }"
type textarea "x"
type textarea "DialogFooter, DialogTitle, DialogDescription, }"
type textarea "x"
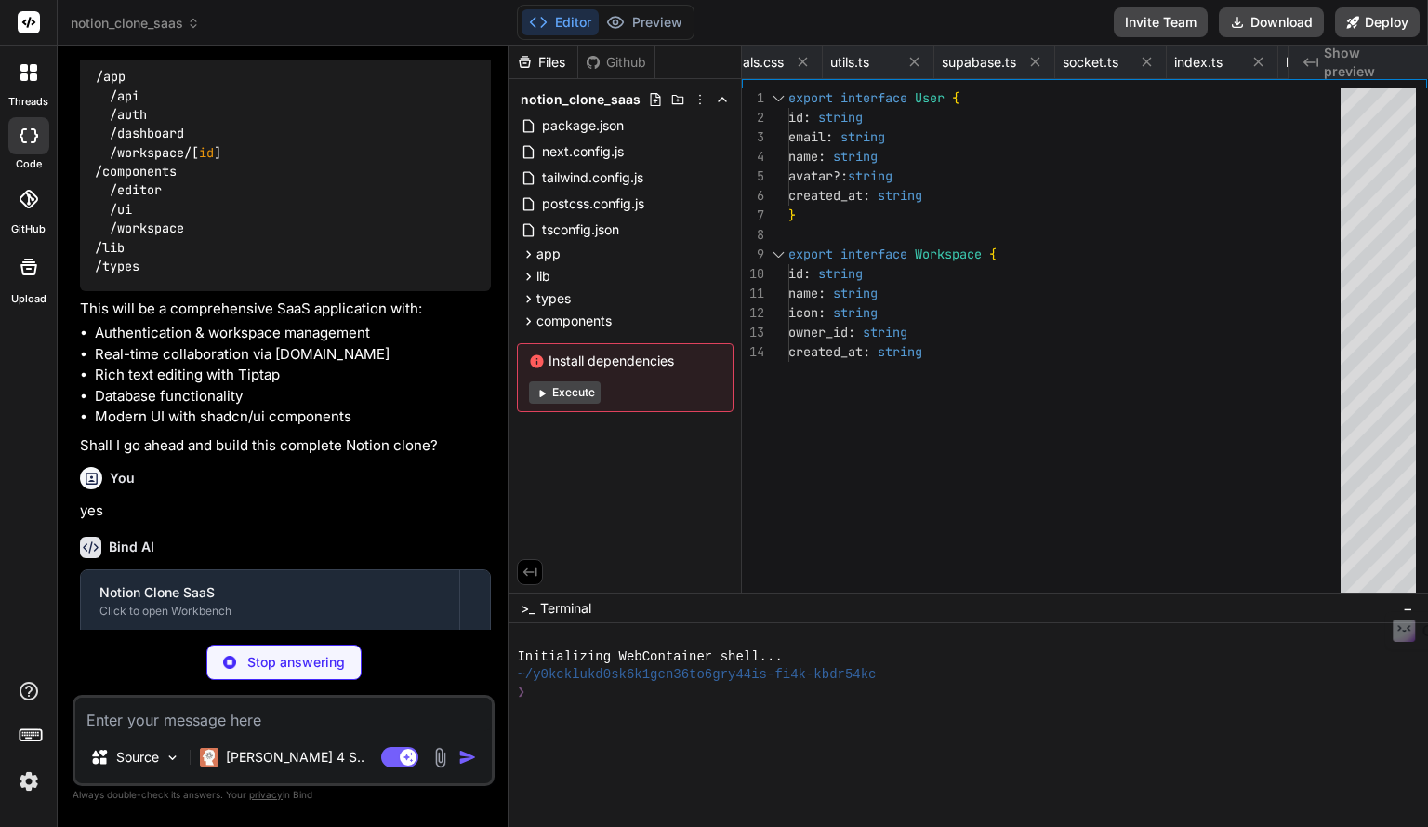
type textarea "DropdownMenuRadioGroup, }"
type textarea "x"
type textarea "bg-muted", className )} {...props} /> )) AvatarFallback.displayName = AvatarPri…"
type textarea "x"
type textarea "export { Tabs, TabsList, TabsTrigger, TabsContent }"
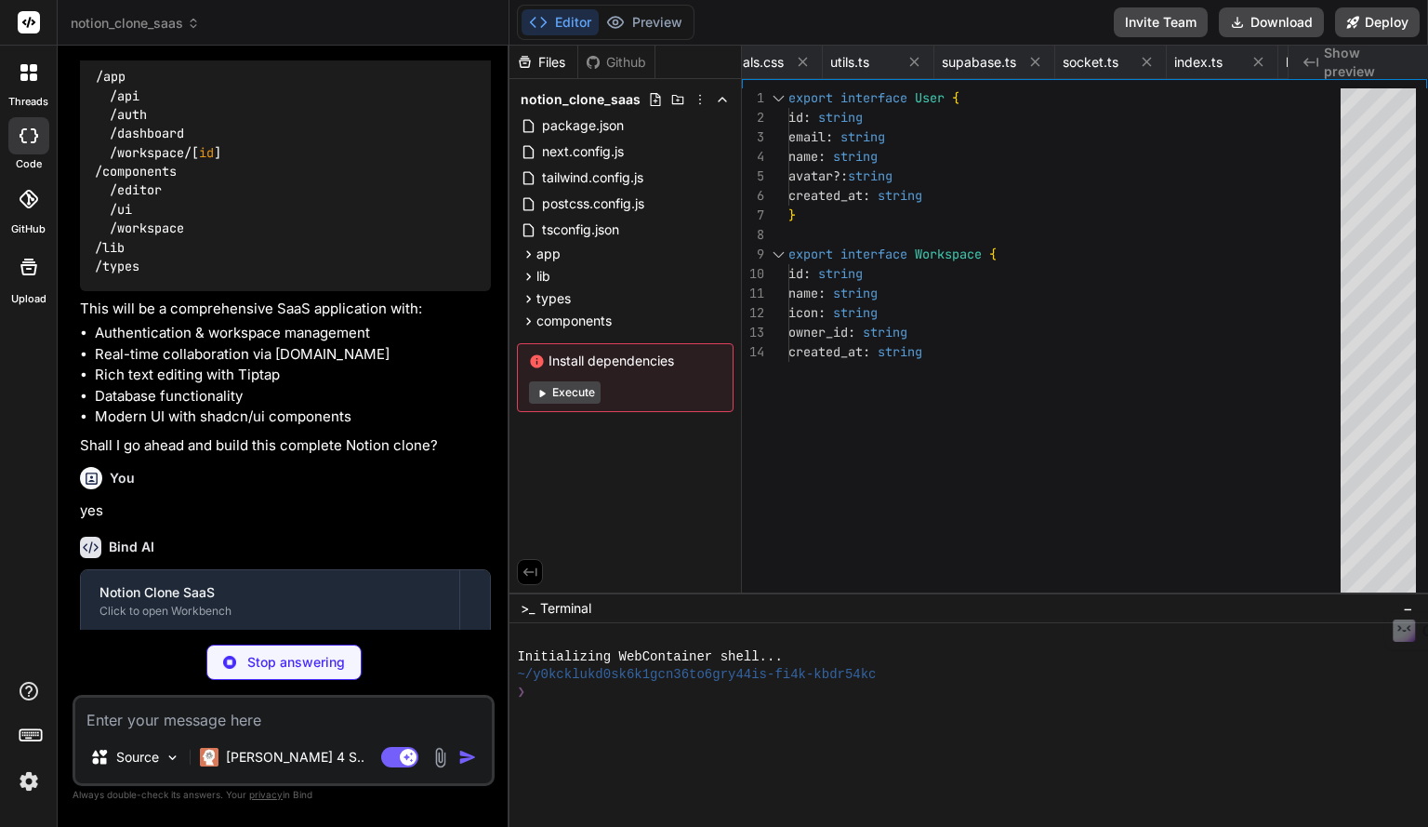
type textarea "x"
type textarea "return ( <div className="prose prose-sm max-w-none"> <EditorContent editor={edi…"
type textarea "x"
type textarea "<Button variant="ghost" className="w-full justify-start gap-2"> <Settings class…"
type textarea "x"
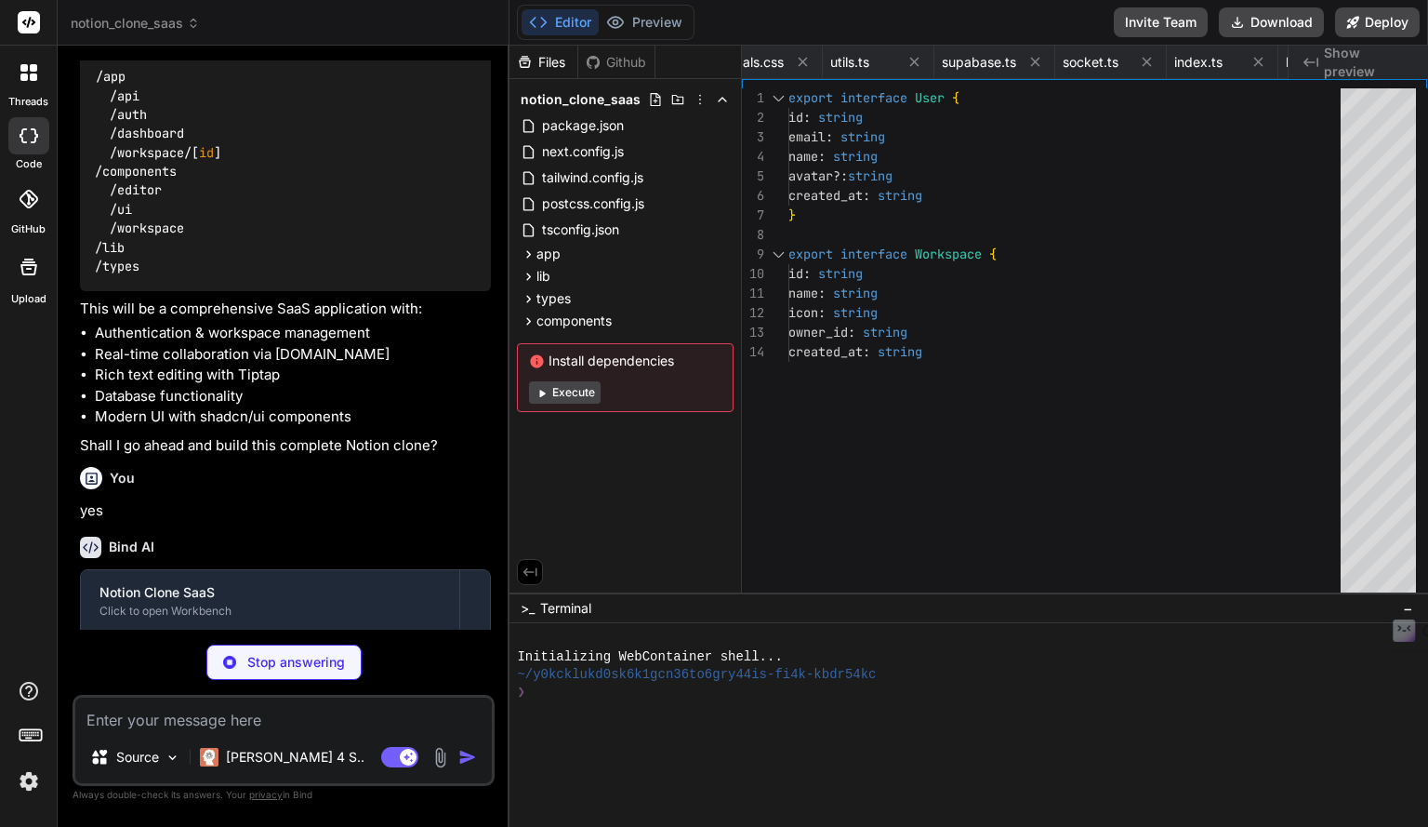
type textarea ") }"
type textarea "x"
type textarea "export { Table, TableHeader, TableBody, TableRow, TableHead, TableCell, }"
type textarea "x"
type textarea ") }"
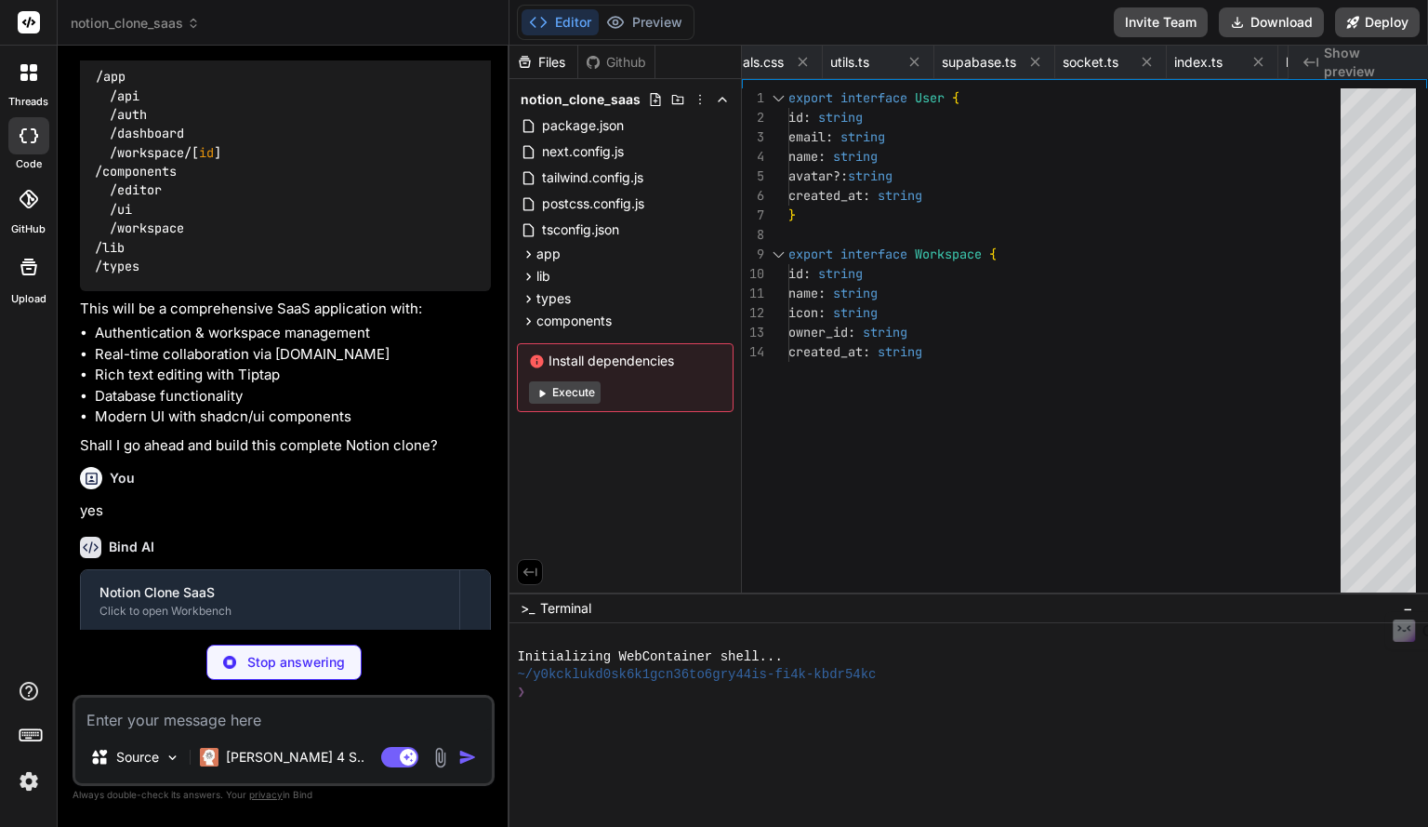
type textarea "x"
type textarea "import { redirect } from 'next/navigation' export default function Home() { // …"
type textarea "x"
type textarea ") const CardContent = ({ className, ...props }: React.HTMLAttributes<HTMLDivEle…"
type textarea "x"
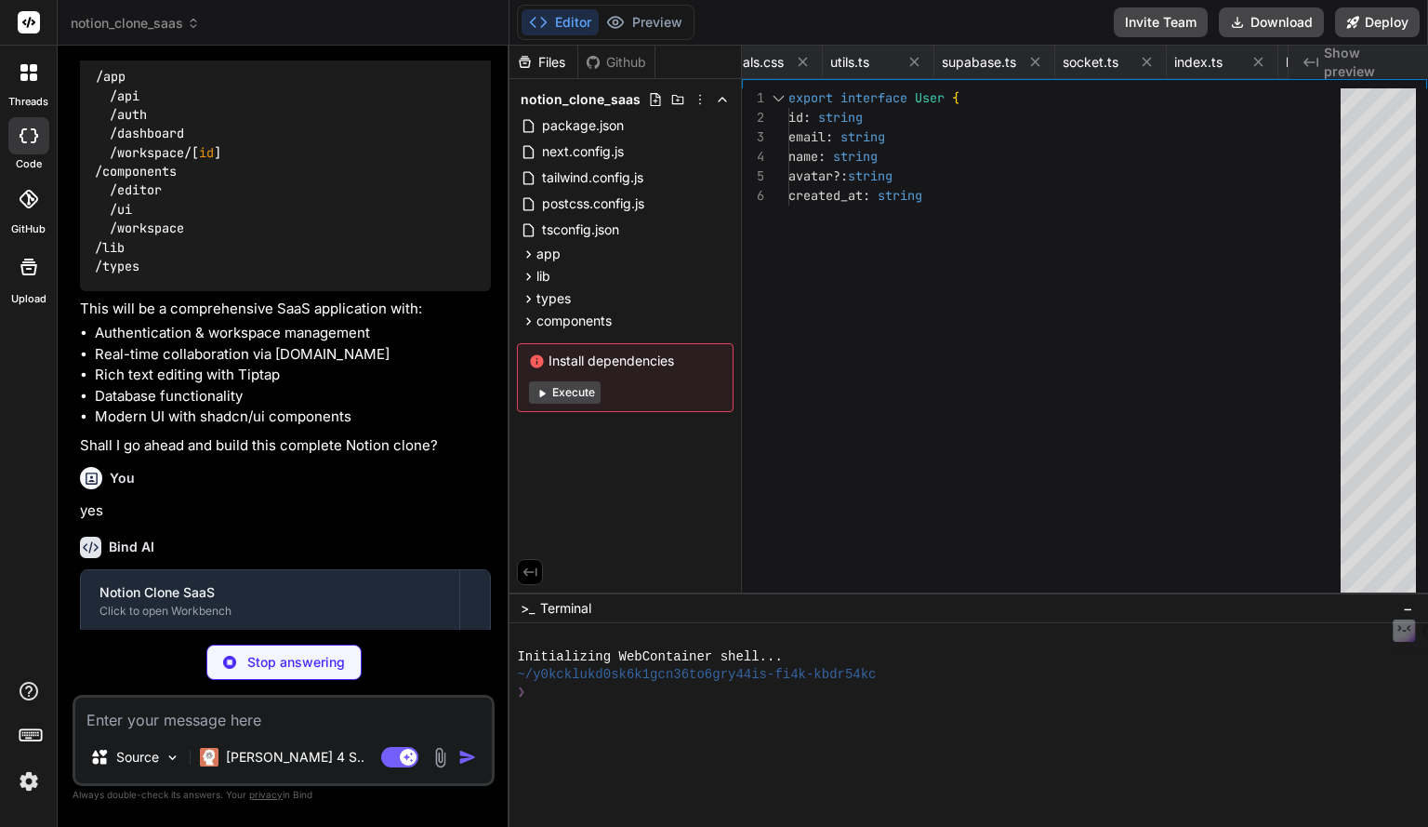
type textarea "</main> </div> </div> ) }"
type textarea "x"
type textarea "// or use a service like Ably, Pusher, or Supabase Realtime for real-time featu…"
type textarea "x"
type textarea "NEXT_PUBLIC_SUPABASE_URL=your_supabase_project_url NEXT_PUBLIC_SUPABASE_ANON_KE…"
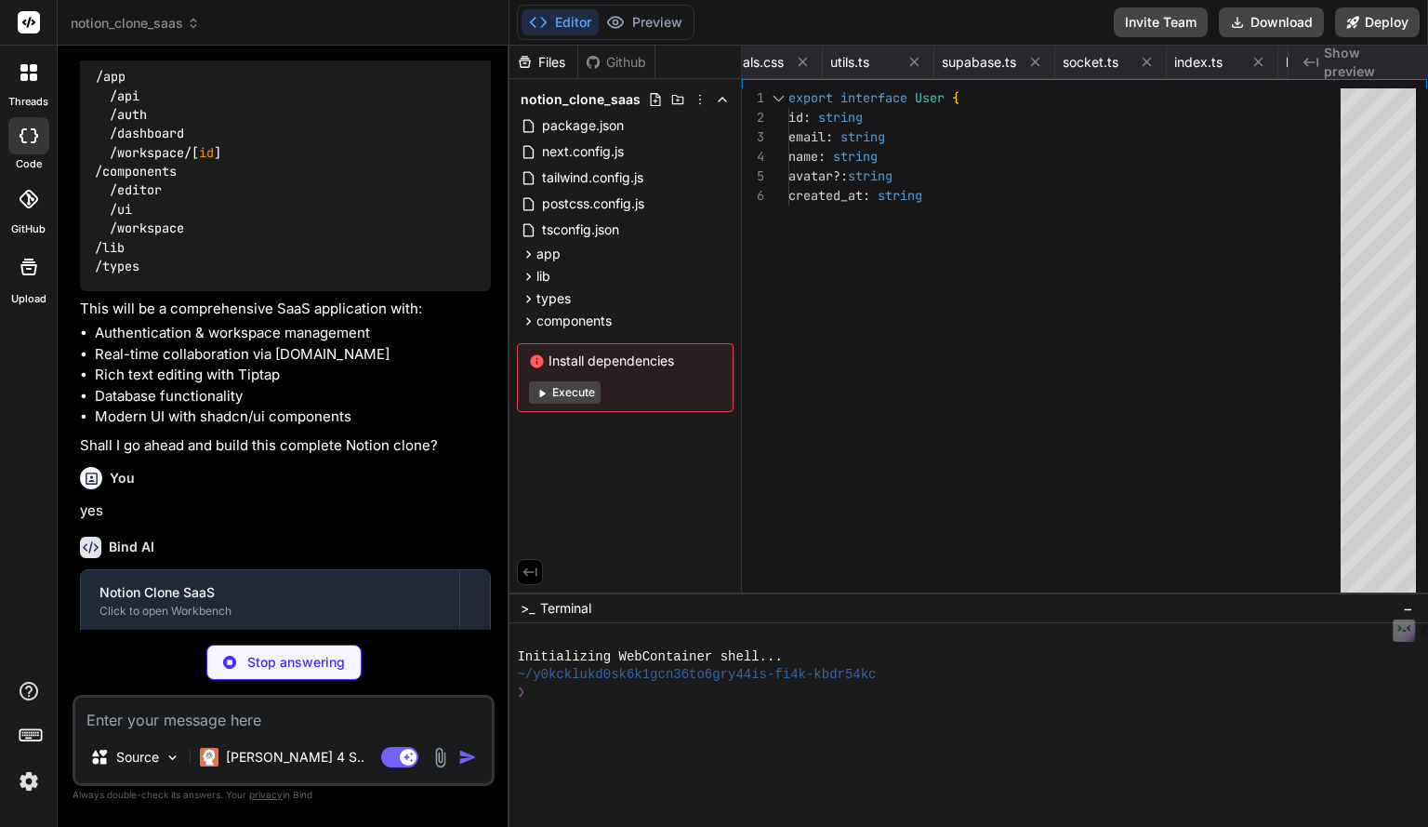
type textarea "x"
type textarea "## License MIT License - see LICENSE file for details"
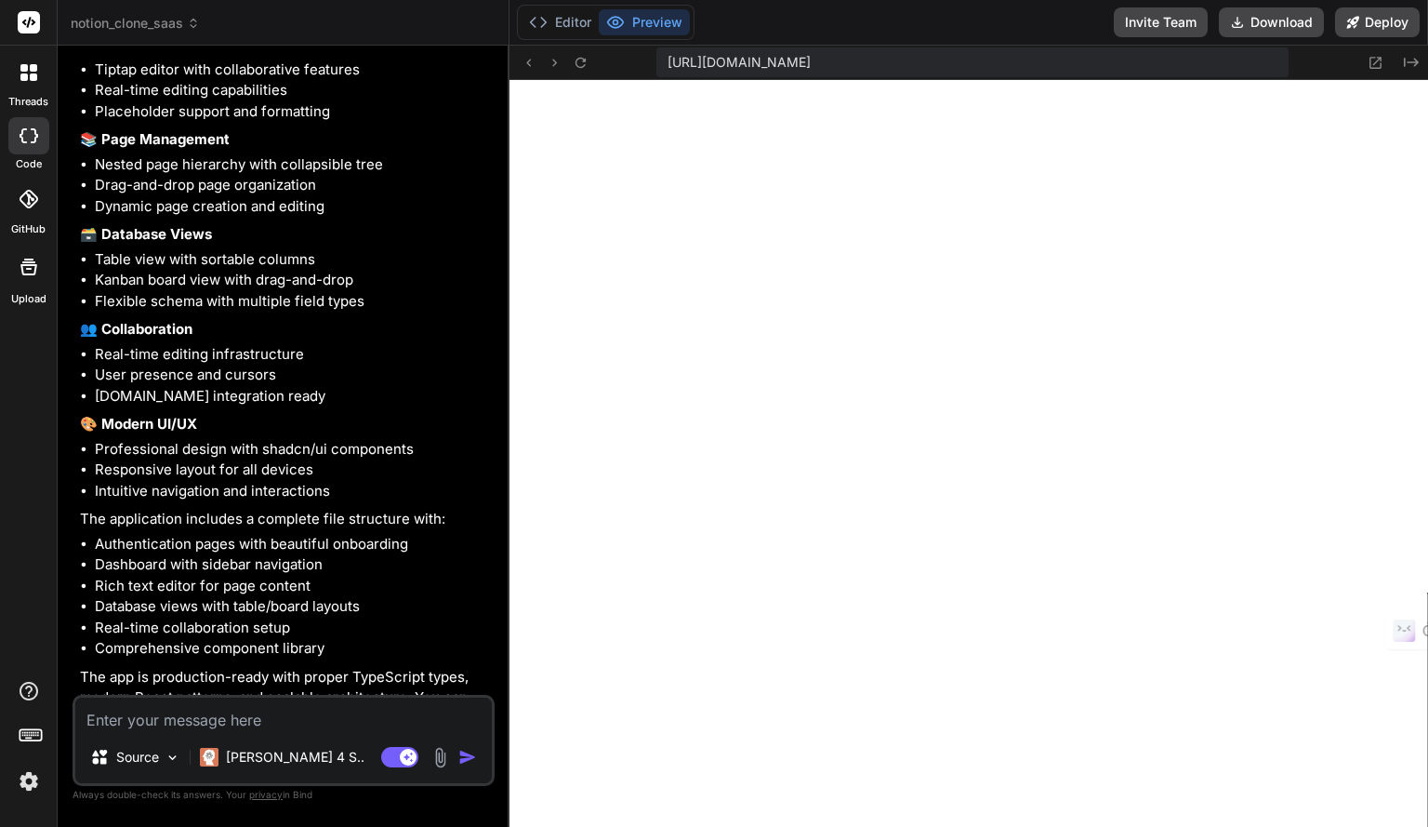
scroll to position [2313, 0]
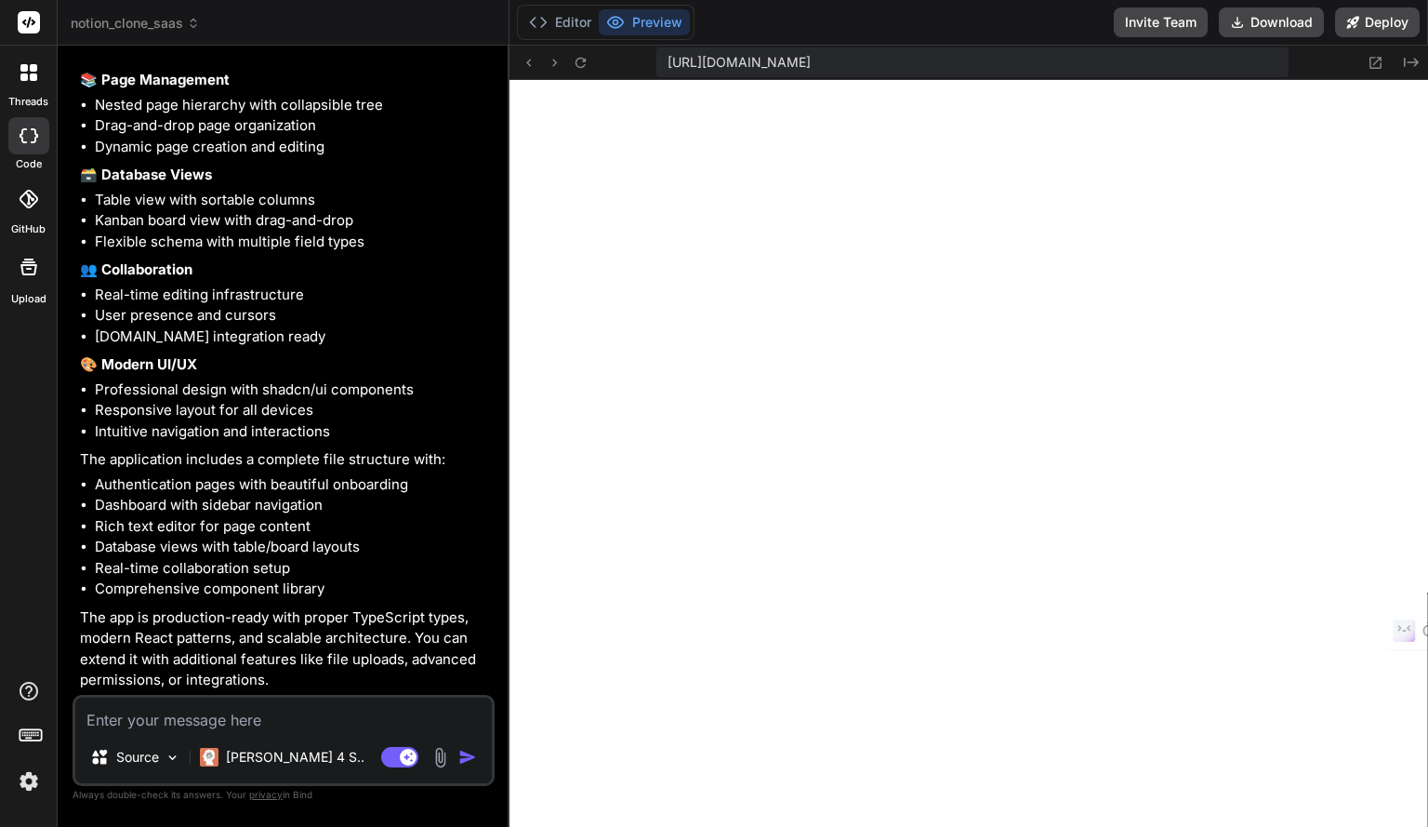
click at [664, 17] on button "Preview" at bounding box center [644, 22] width 91 height 26
drag, startPoint x: 132, startPoint y: 739, endPoint x: 129, endPoint y: 720, distance: 19.7
click at [129, 720] on div "Source Claude 4 S.. Agent Mode. When this toggle is activated, AI automatically…" at bounding box center [284, 740] width 422 height 91
click at [129, 720] on textarea at bounding box center [283, 713] width 417 height 33
type textarea "x"
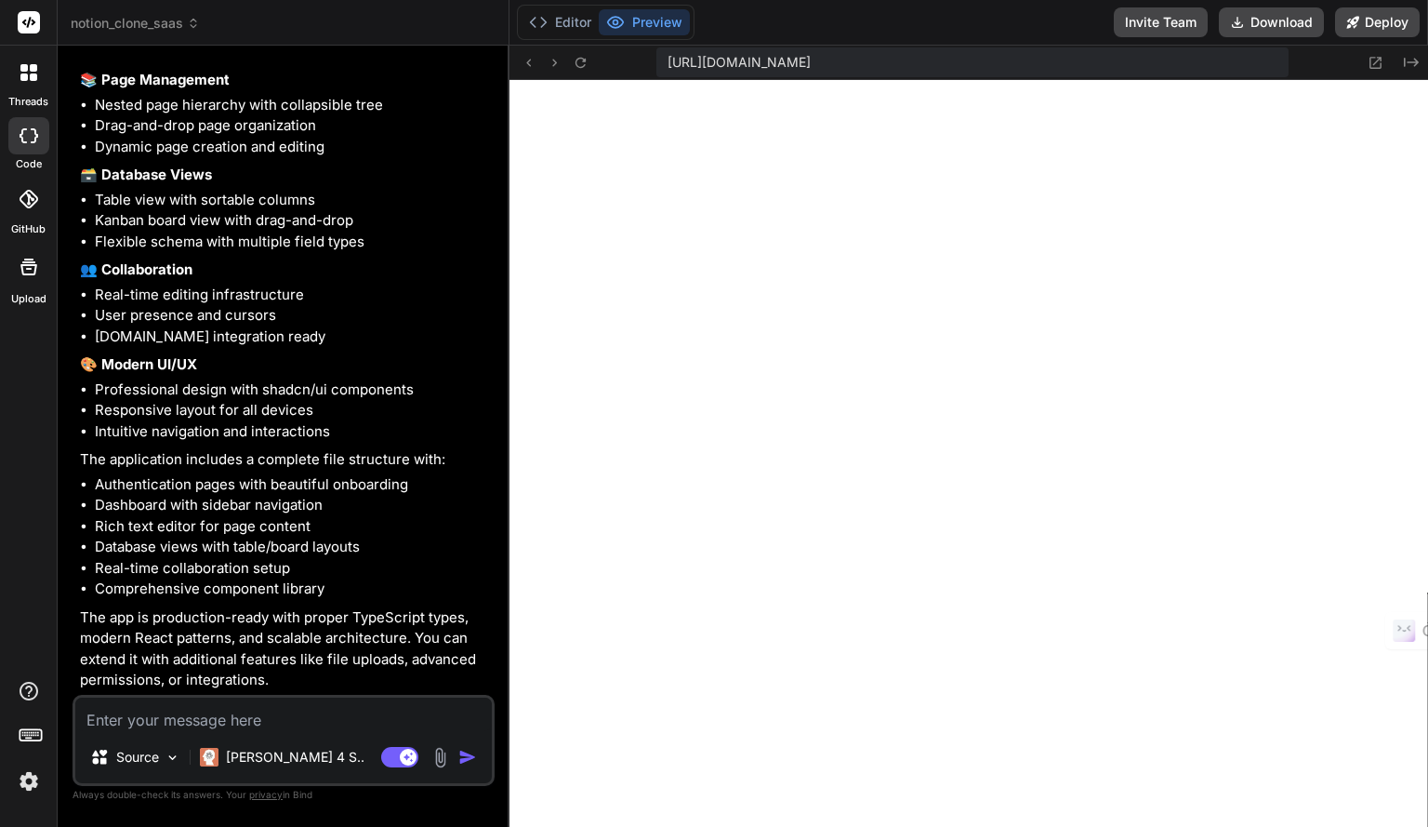
type textarea "え"
type textarea "x"
type textarea "えｒ"
type textarea "x"
type textarea "えら"
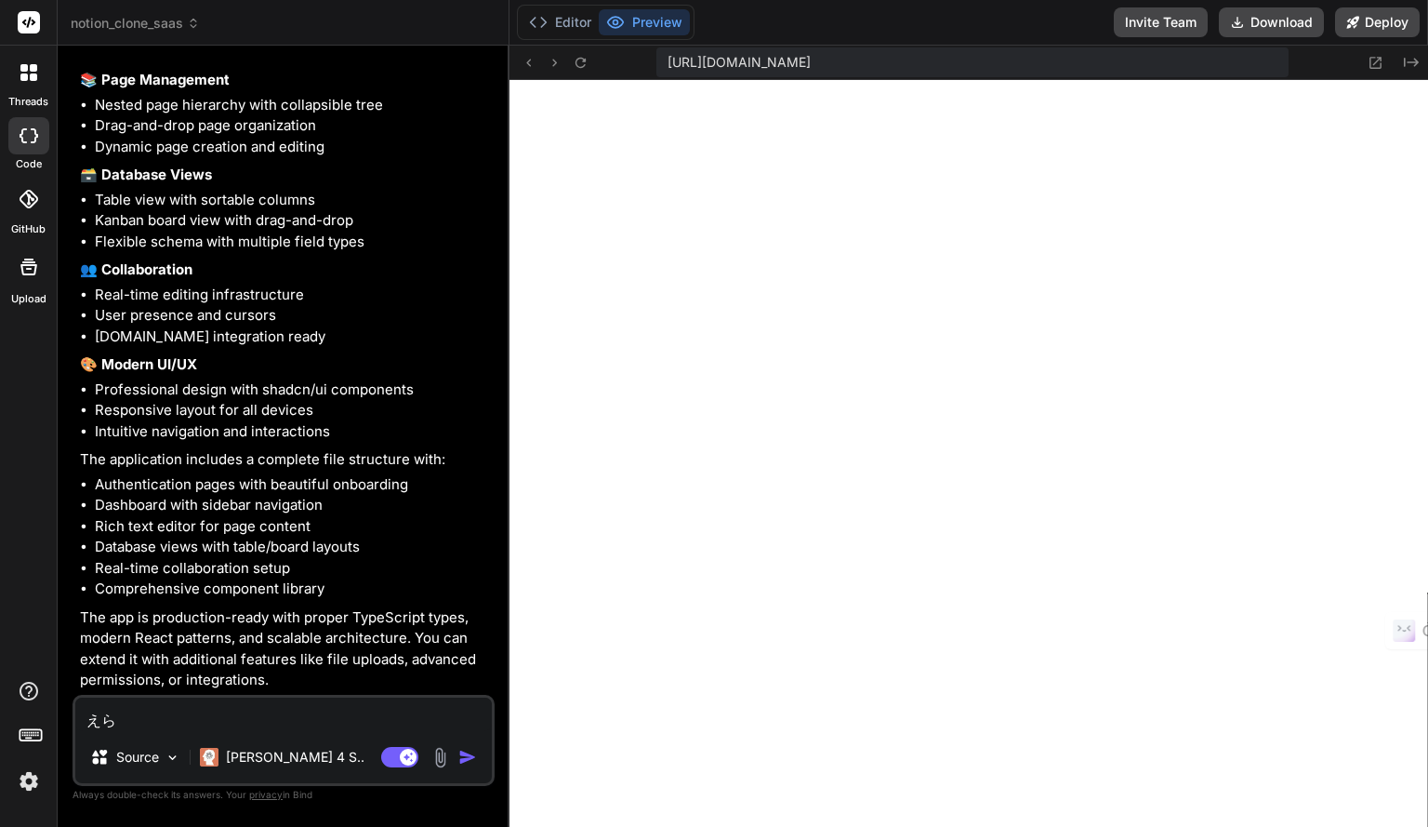
type textarea "x"
type textarea "えらー"
type textarea "x"
type textarea "えらーｎ"
type textarea "x"
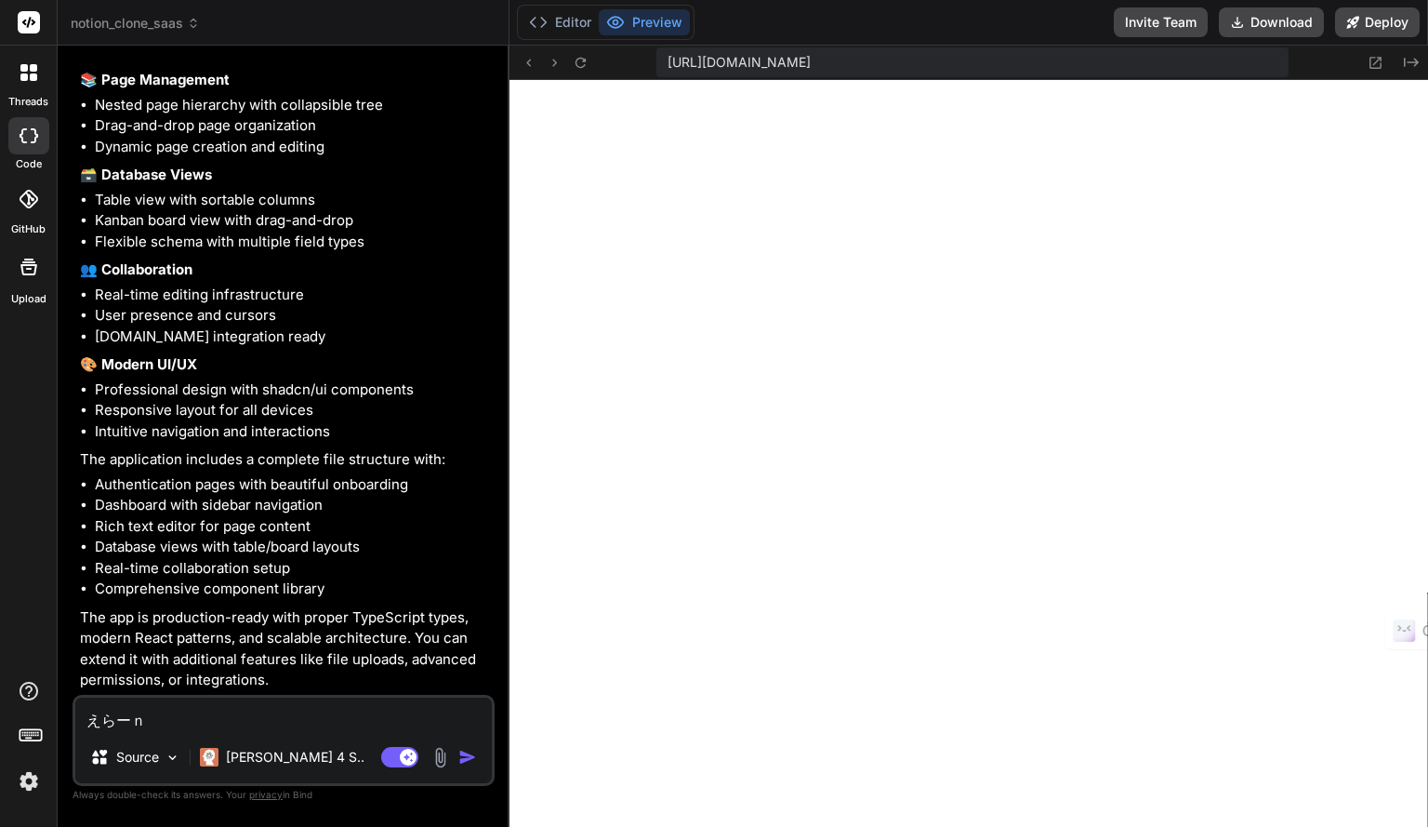
type textarea "えらーに"
type textarea "x"
type textarea "えらーにｎ"
type textarea "x"
type textarea "えらーにな"
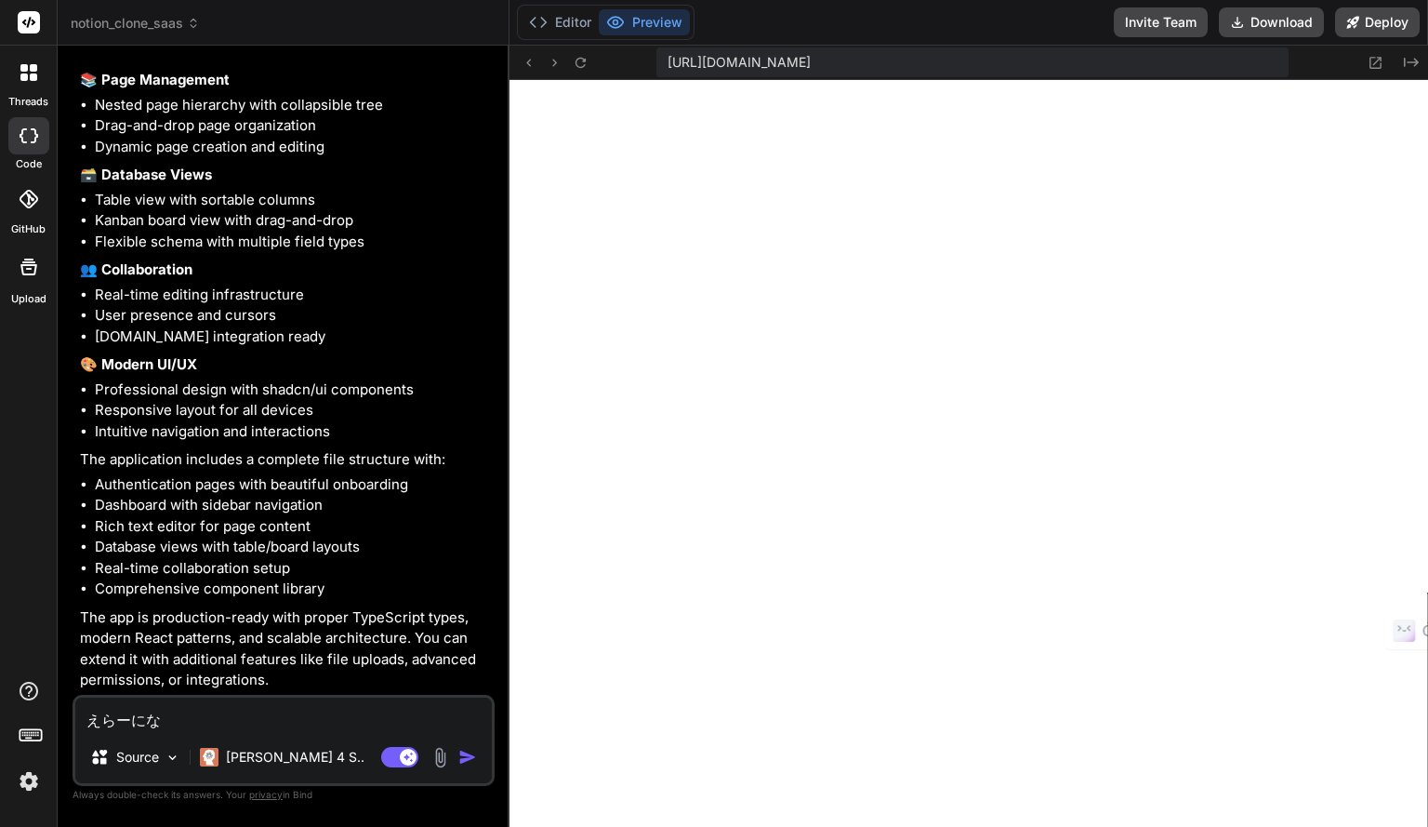
type textarea "x"
type textarea "えらーになｔ"
type textarea "x"
type textarea "えらーになｔｔ"
type textarea "x"
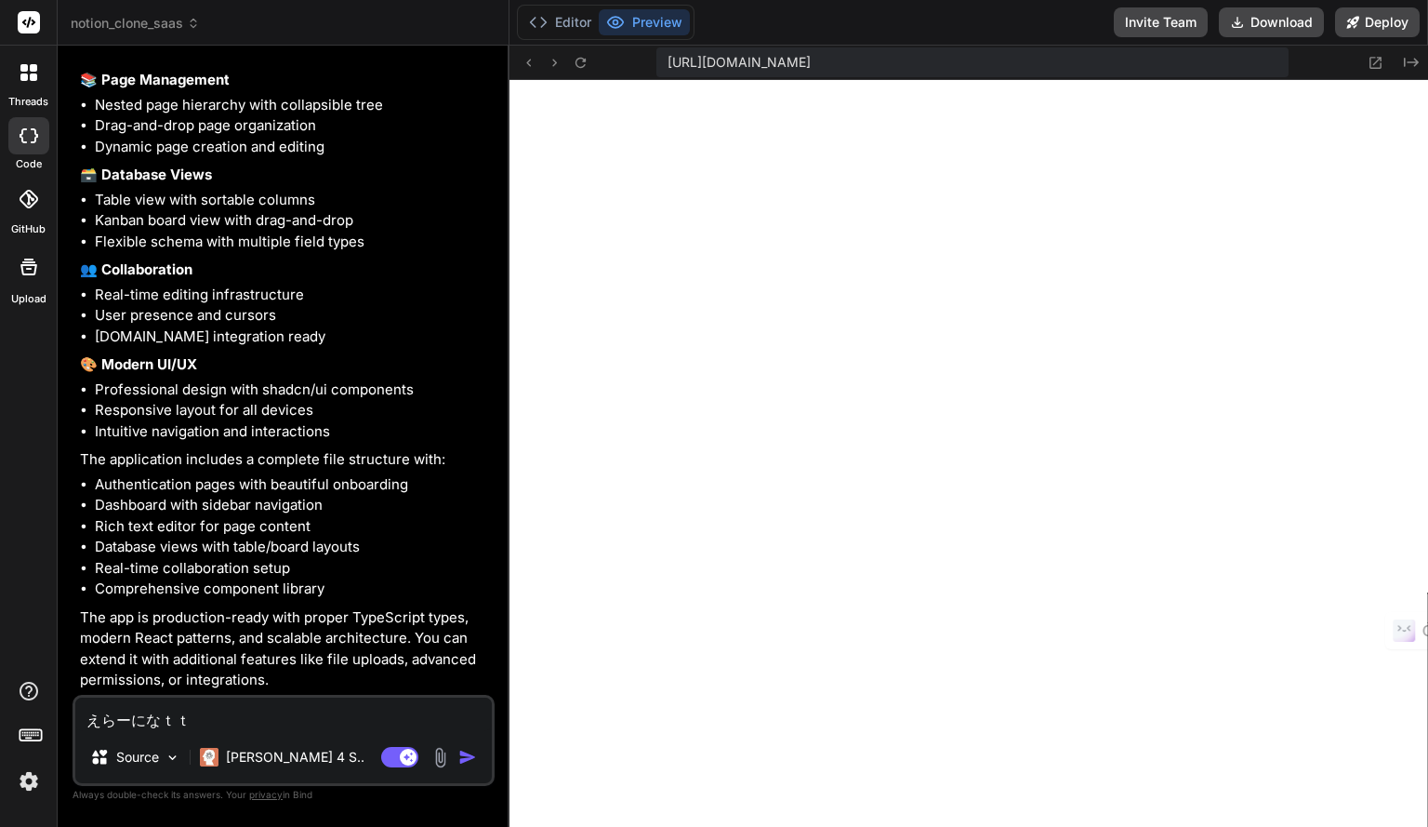
type textarea "えらーになって"
type textarea "x"
type textarea "えらーになってｍ"
type textarea "x"
type textarea "えらーになってま"
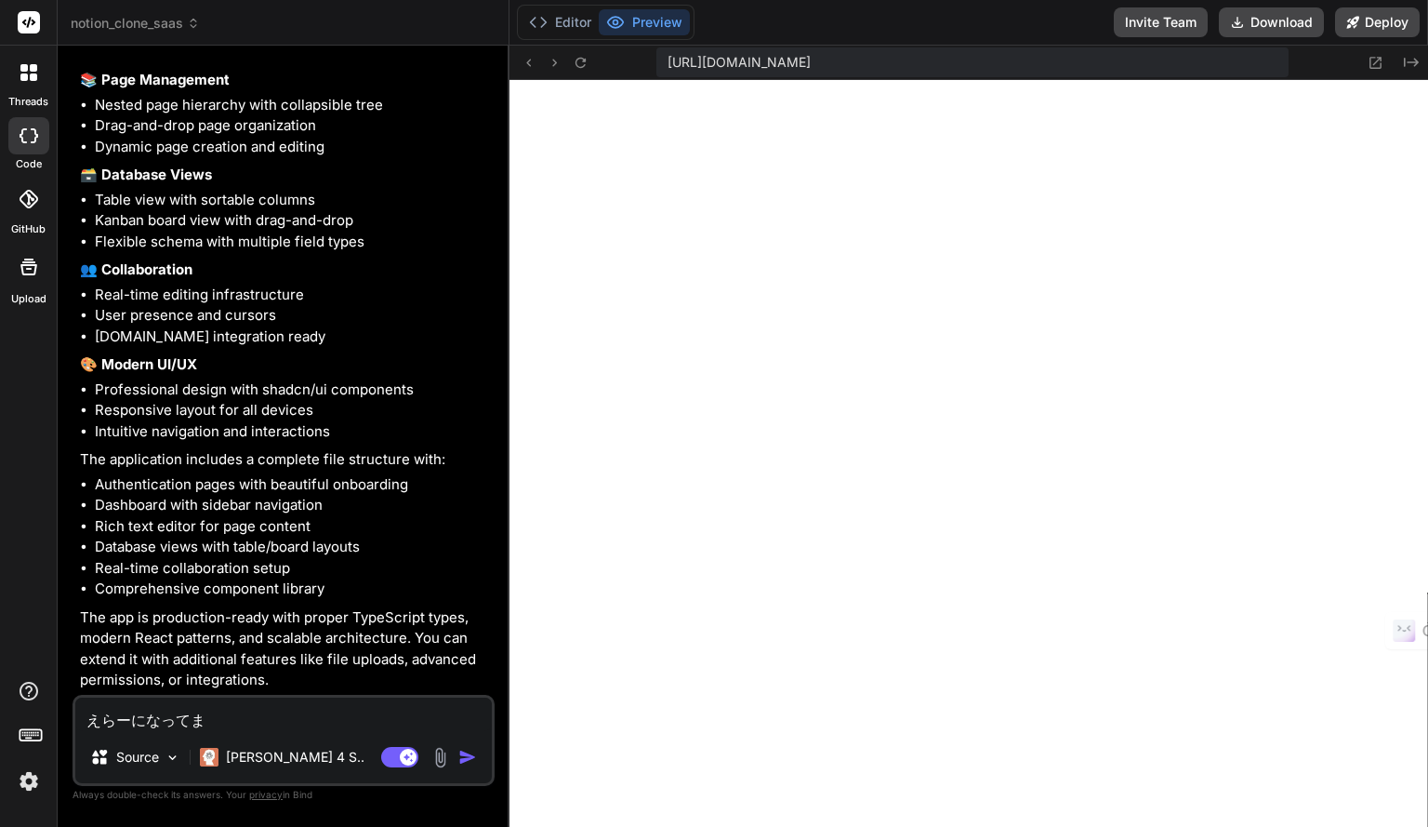
type textarea "x"
type textarea "えらーになってまｓ"
type textarea "x"
type textarea "えらーになってます"
type textarea "x"
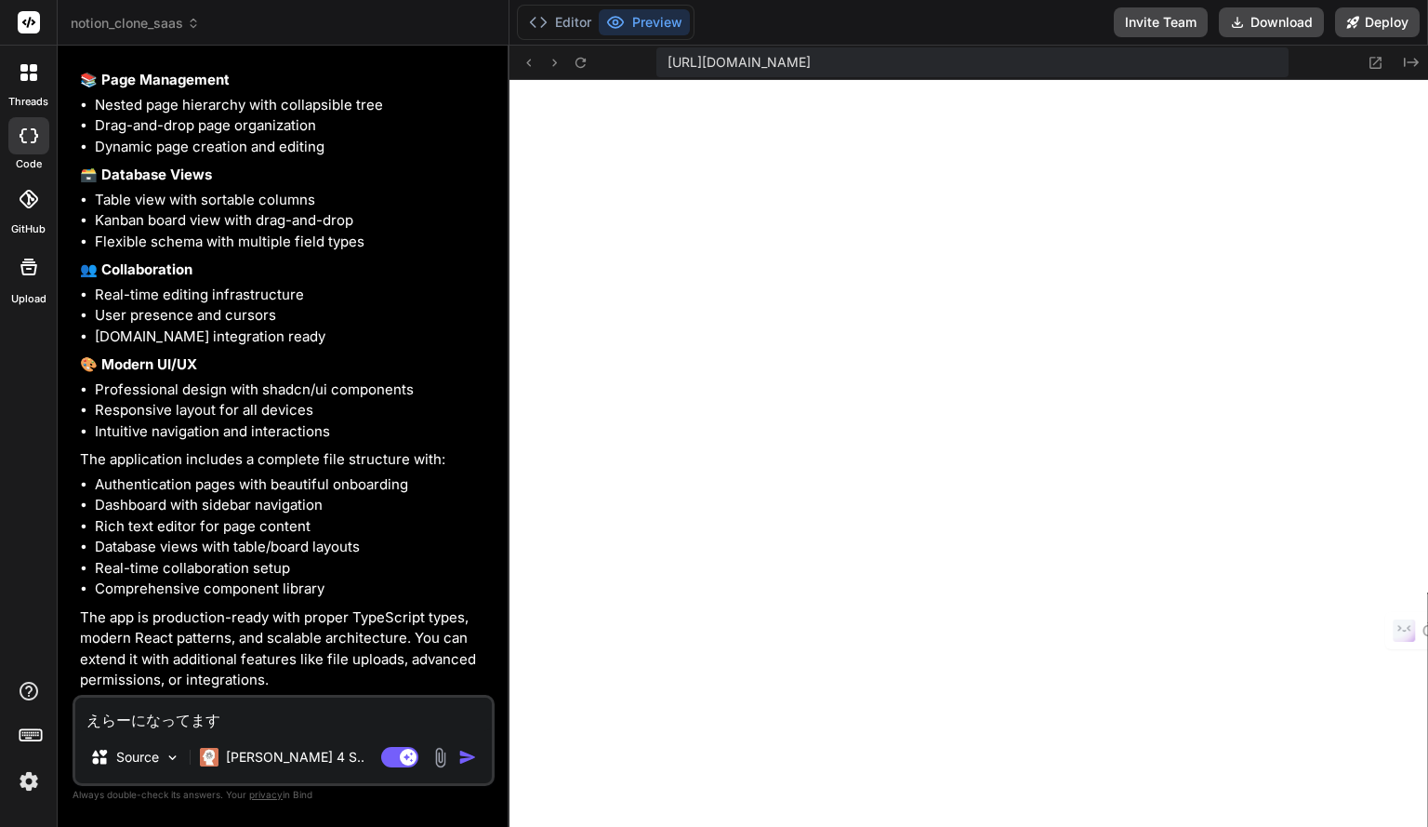
type textarea "エラーになってます"
type textarea "x"
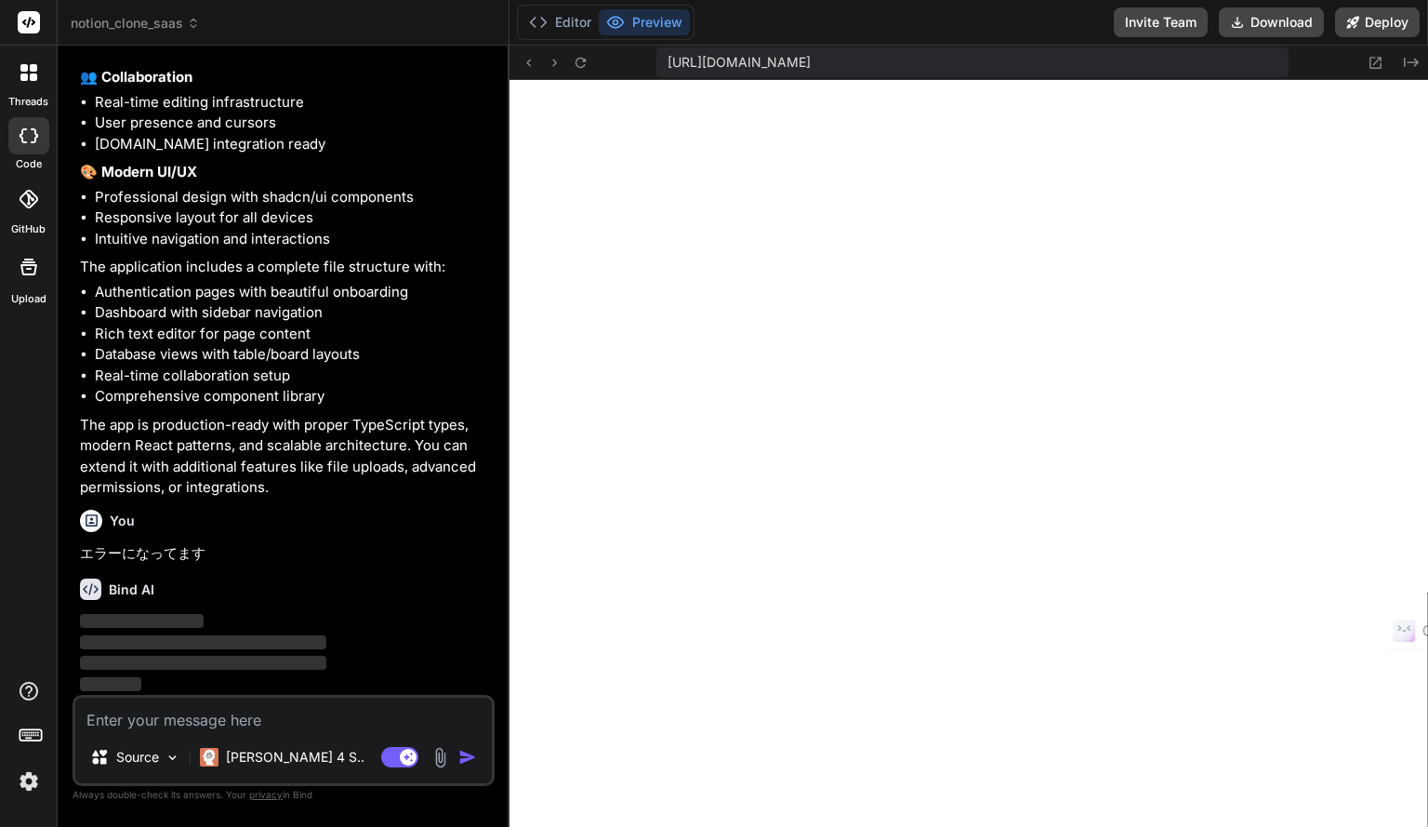
scroll to position [2505, 0]
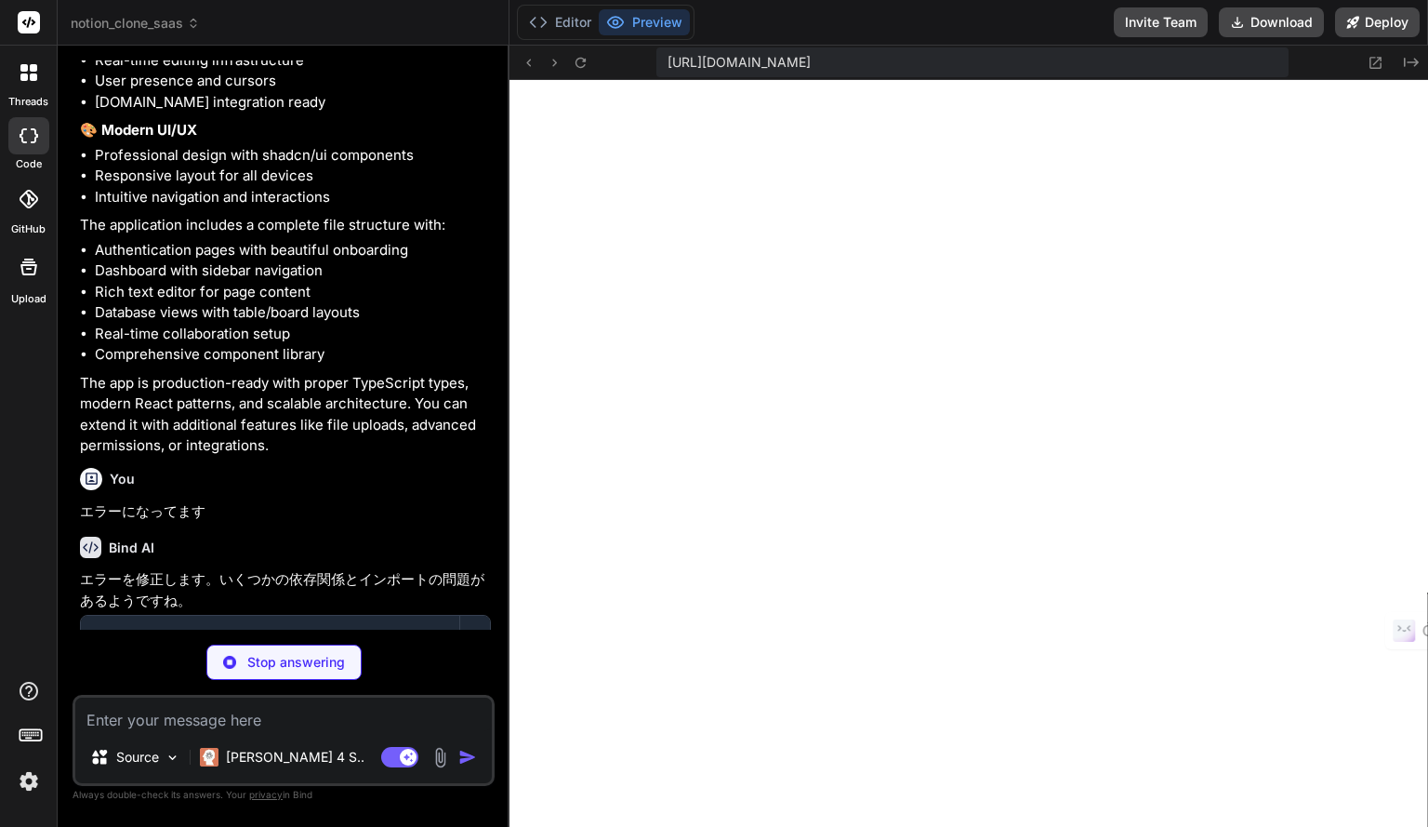
type textarea "x"
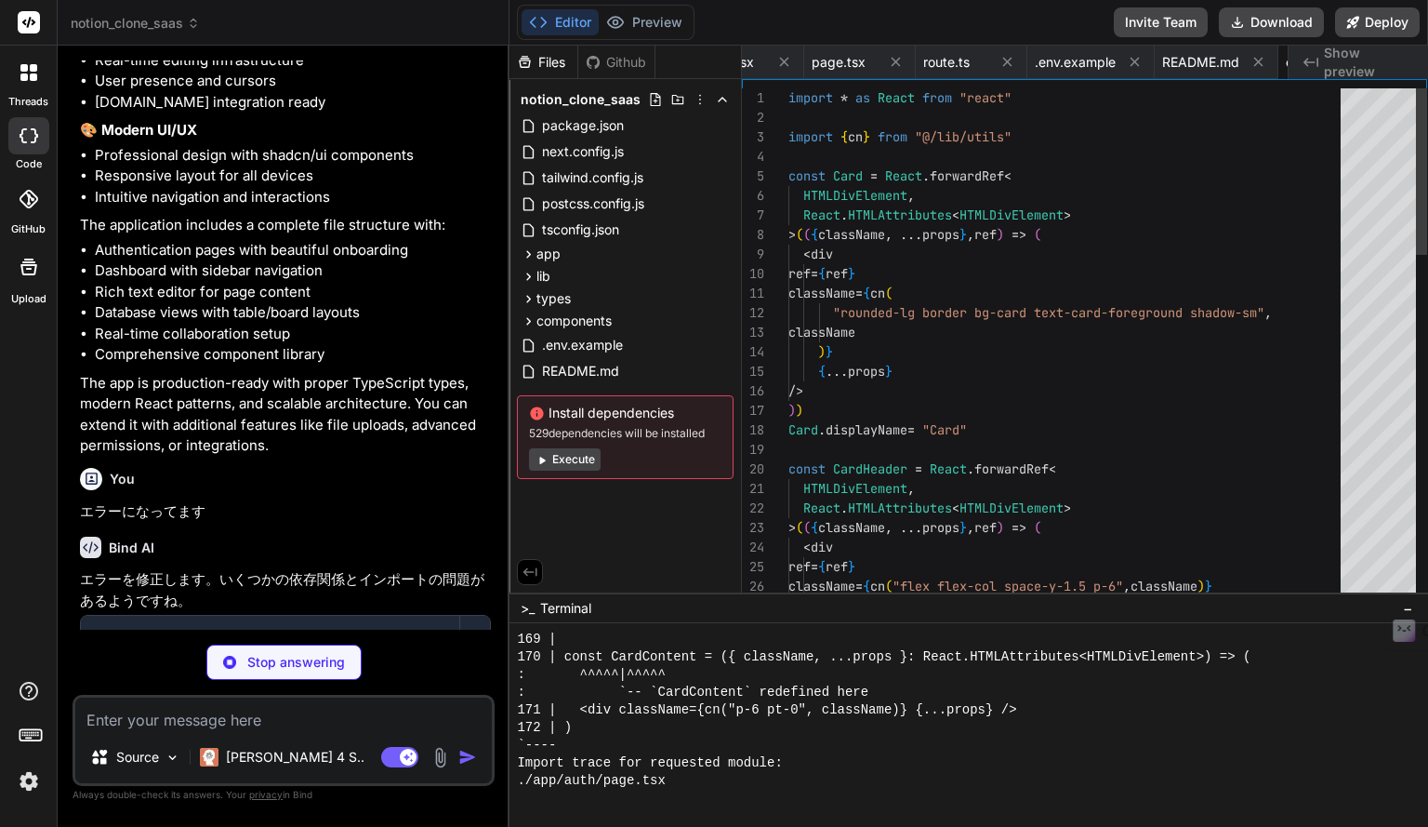
scroll to position [0, 2889]
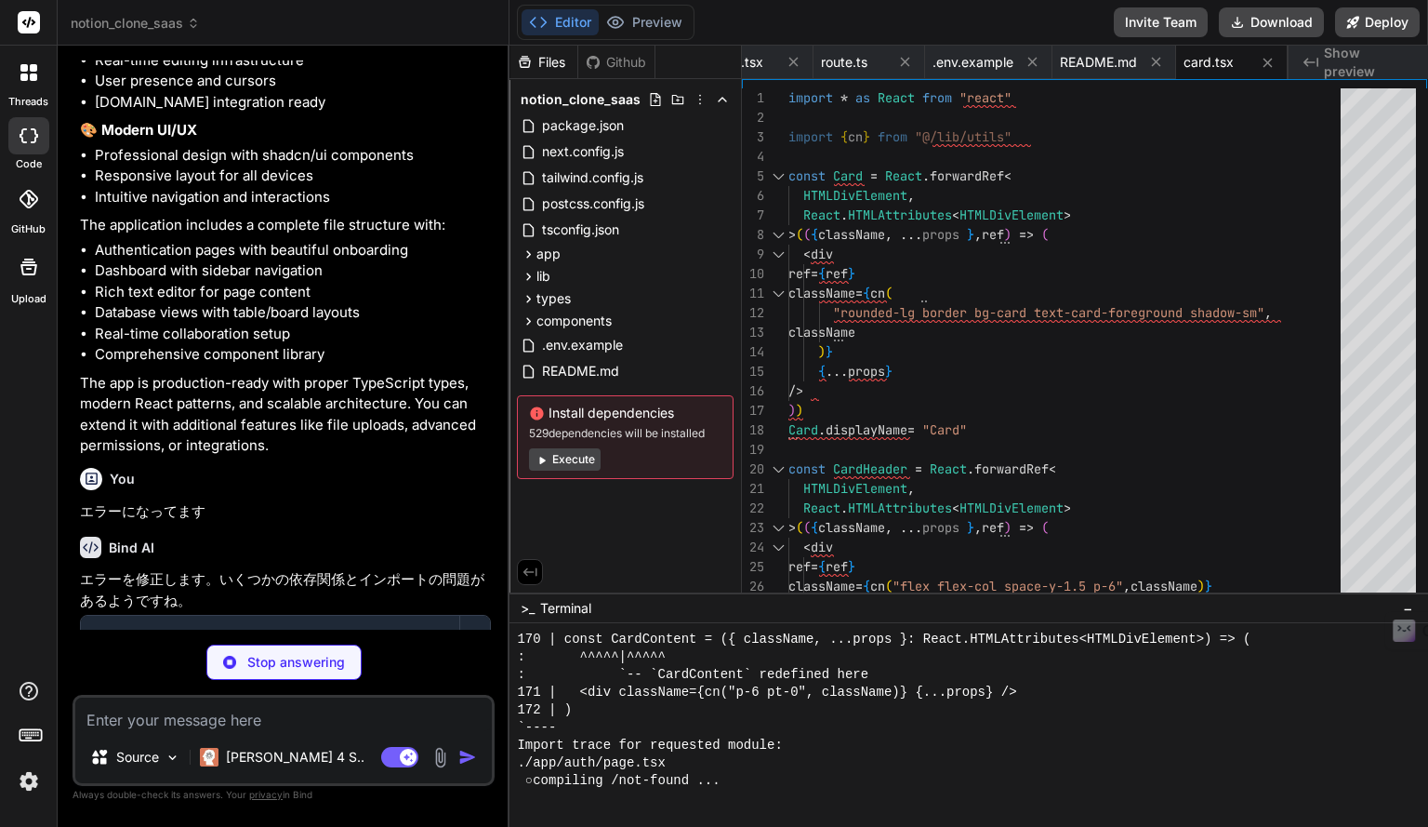
type textarea "x"
type textarea "}"
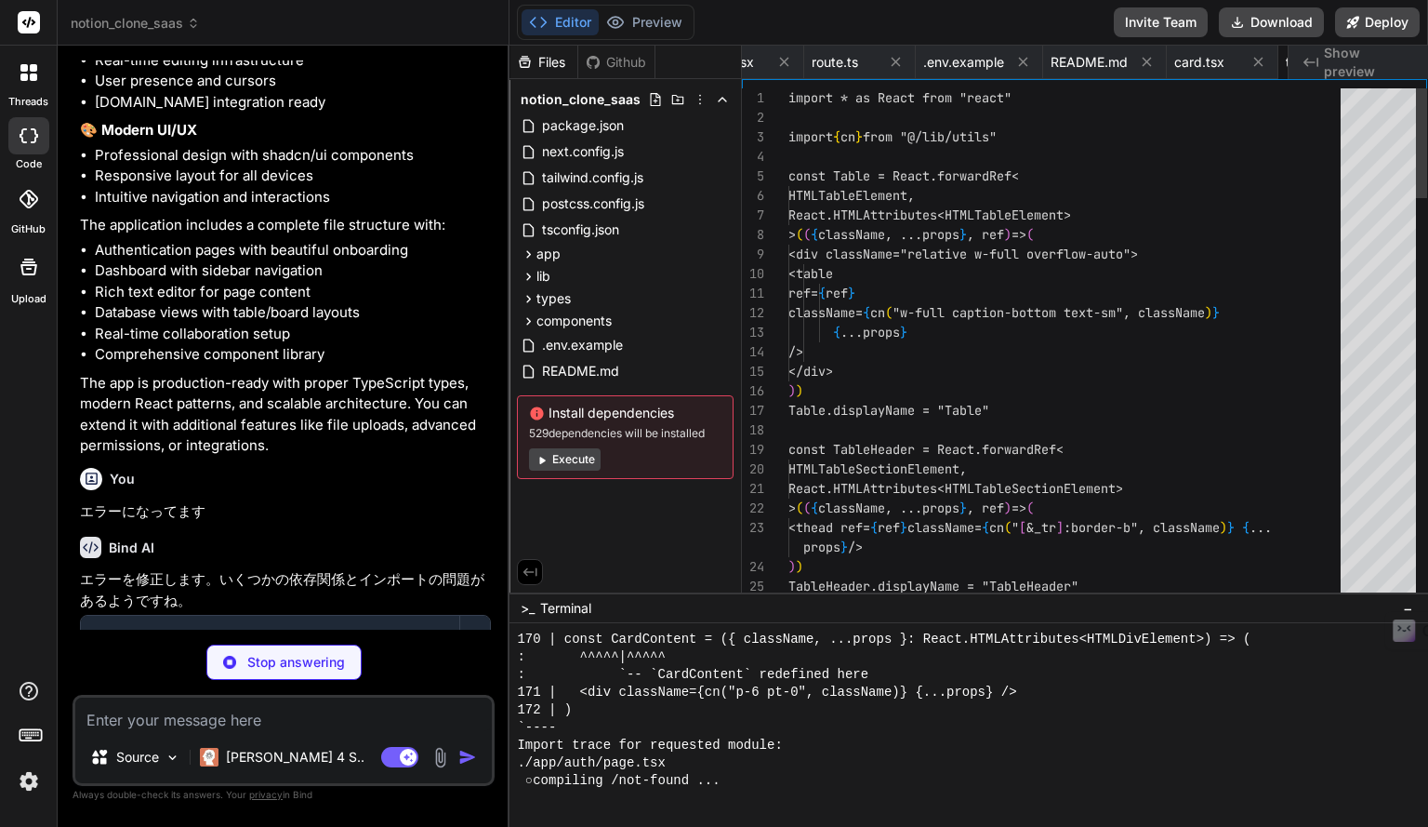
scroll to position [0, 3000]
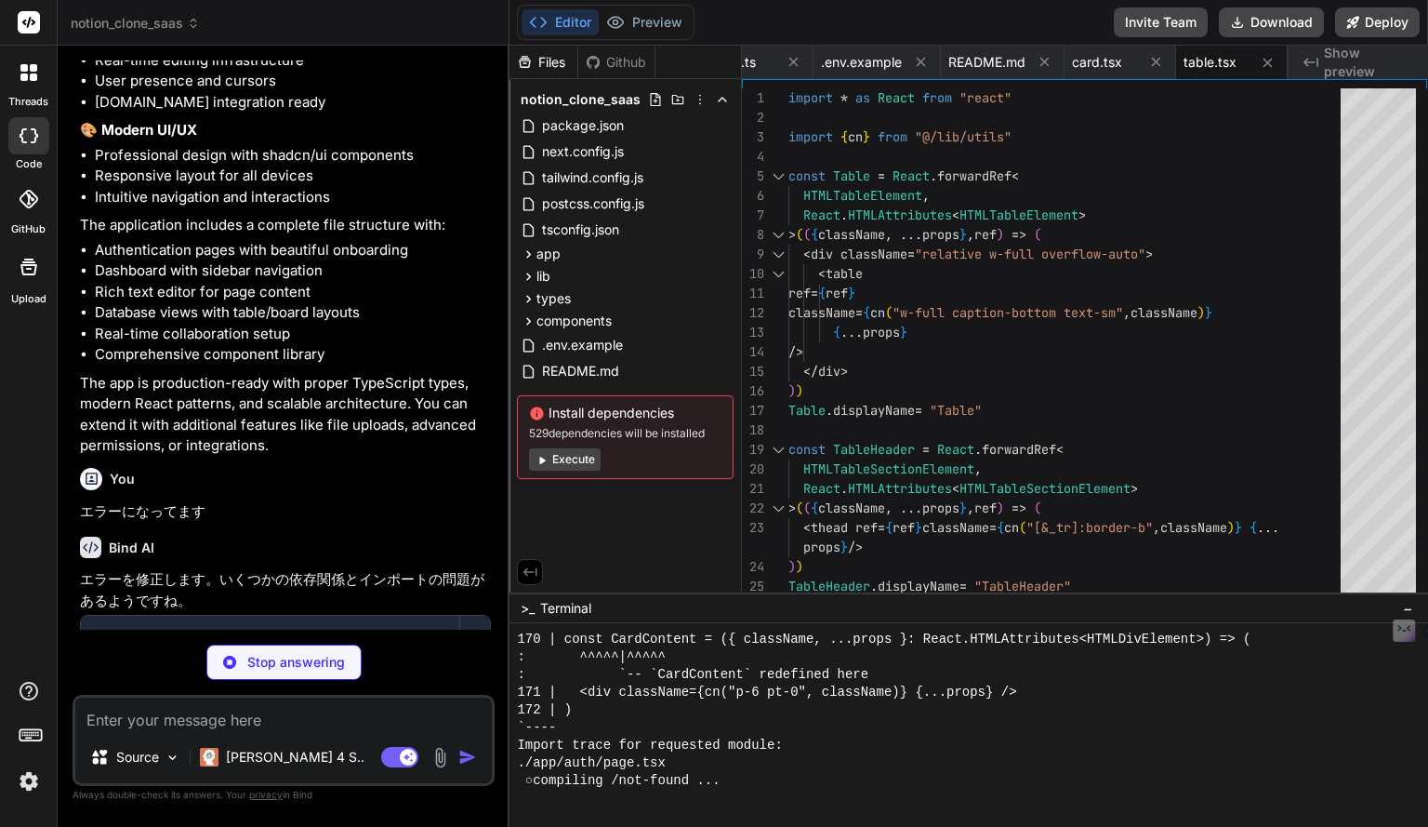
type textarea "x"
type textarea "</div> </div> ) }"
type textarea "x"
type textarea "</Tabs> </div> ) }"
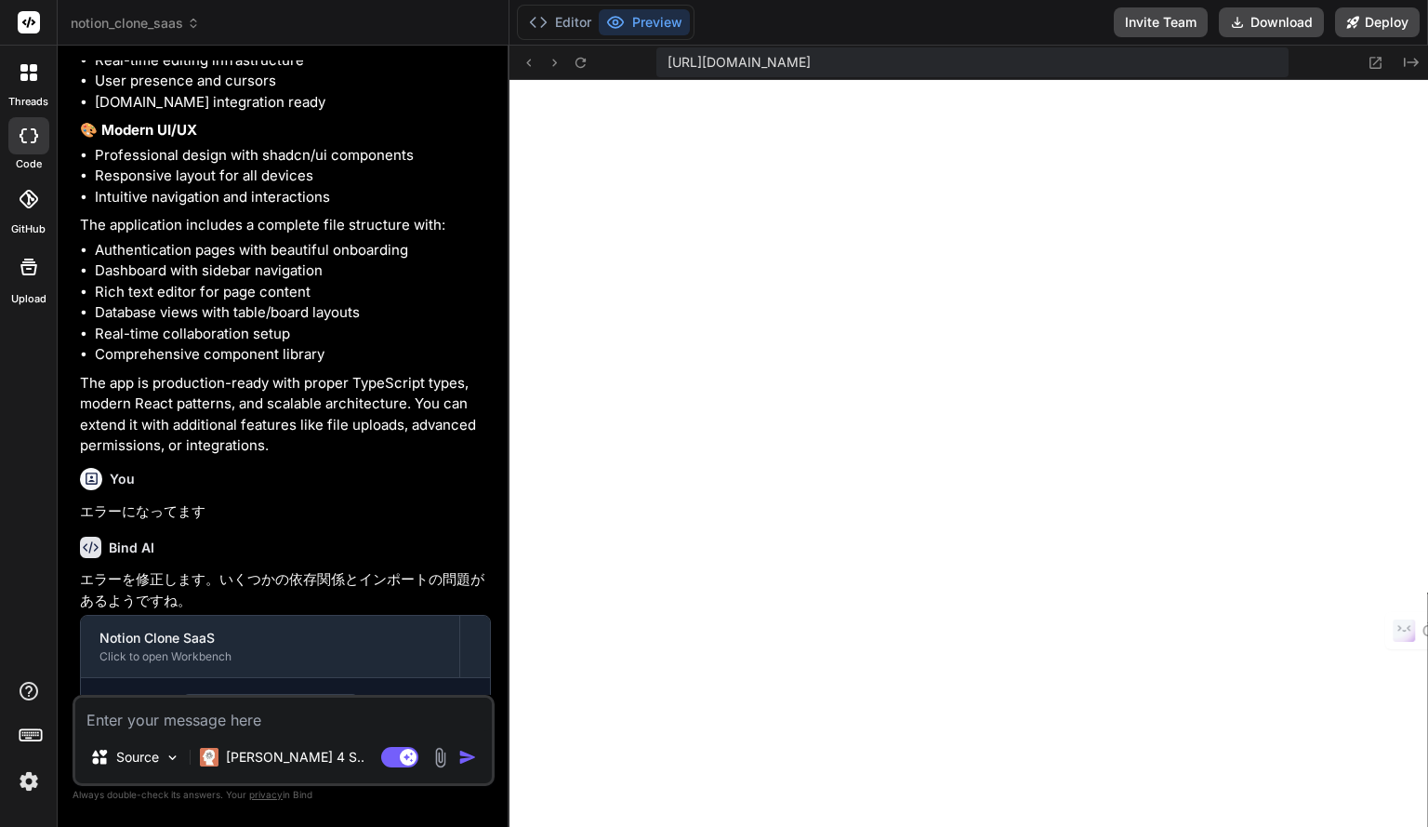
scroll to position [0, 0]
click at [149, 23] on span "notion_clone_saas" at bounding box center [135, 23] width 129 height 19
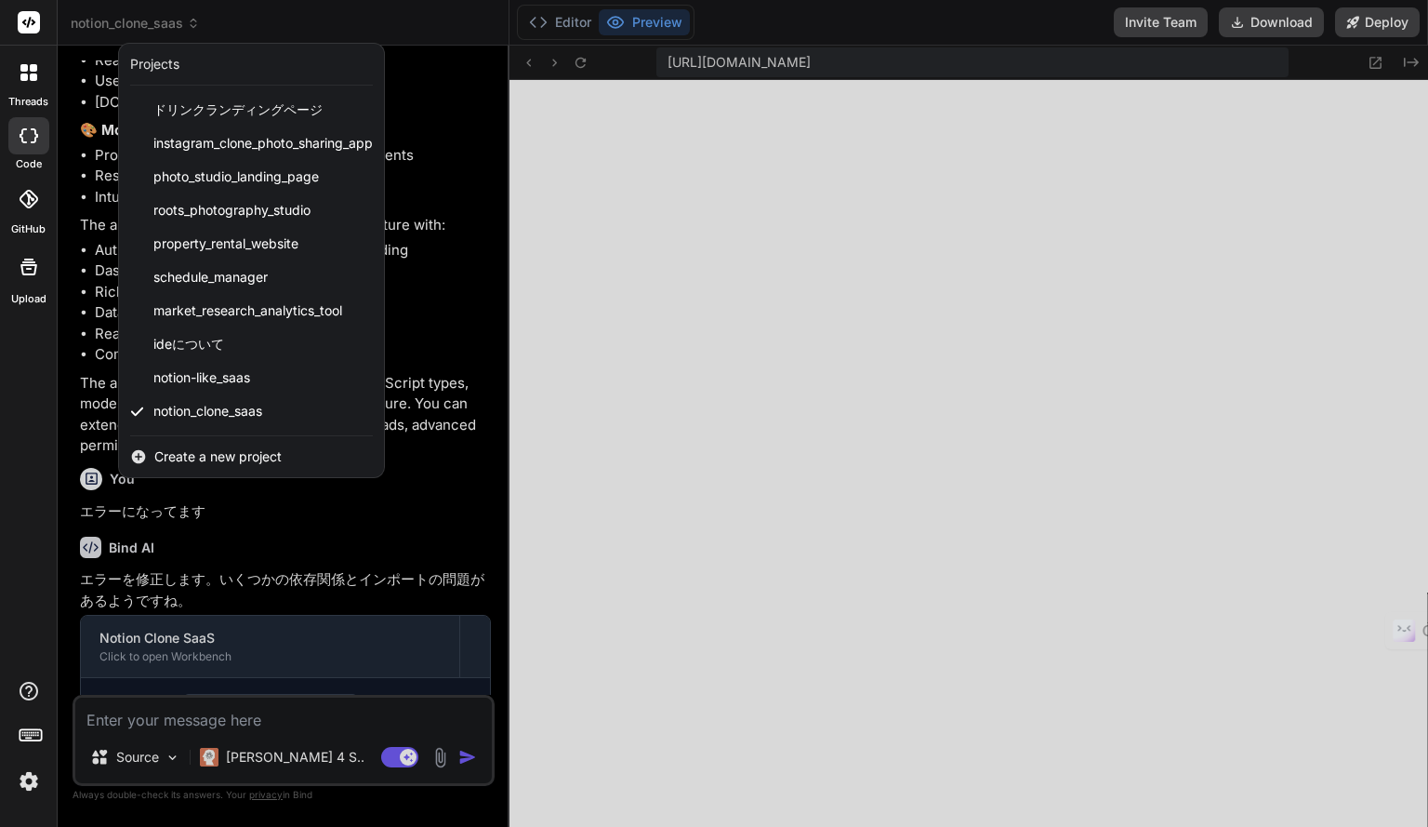
click at [1020, 601] on div at bounding box center [714, 413] width 1428 height 827
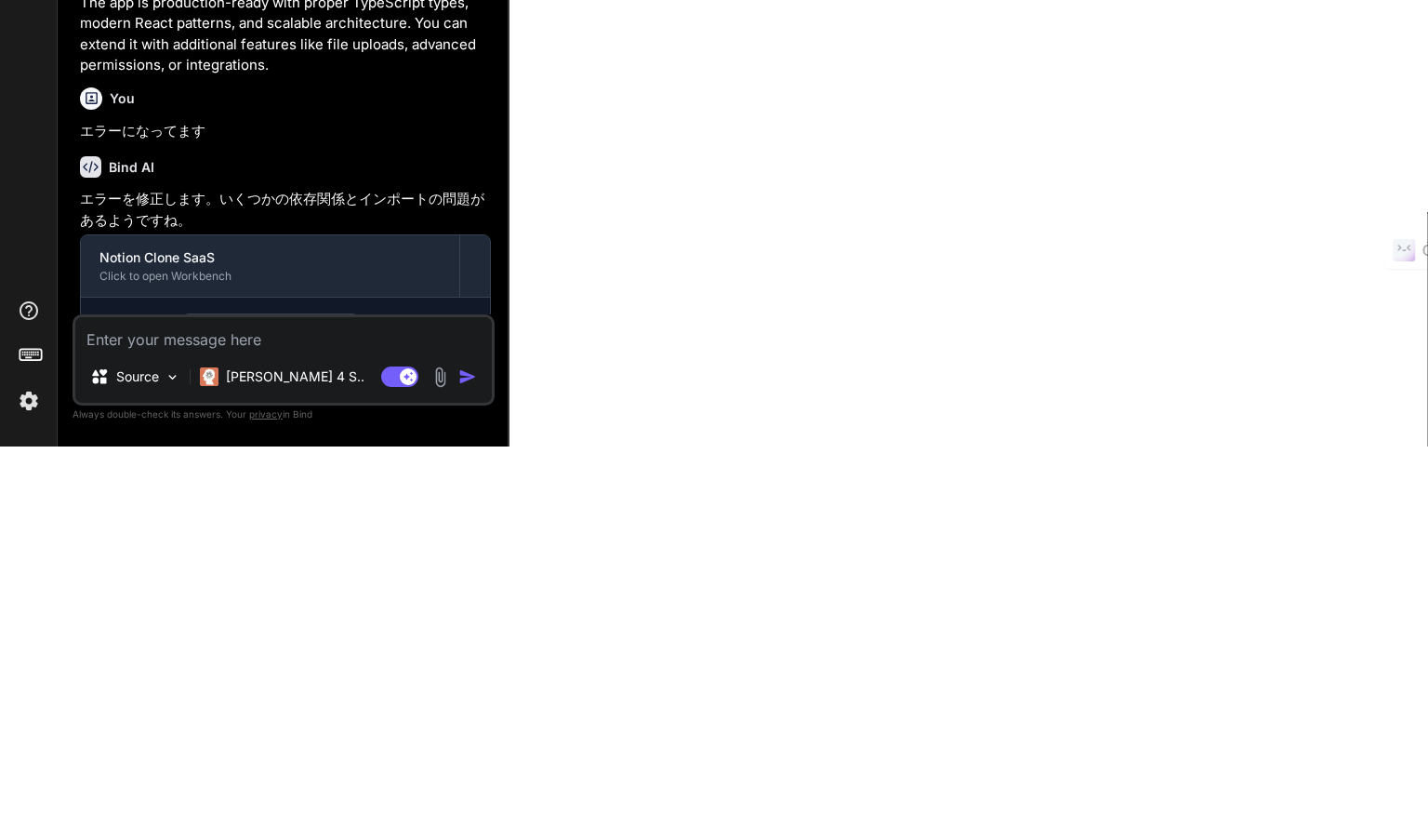
type textarea "x"
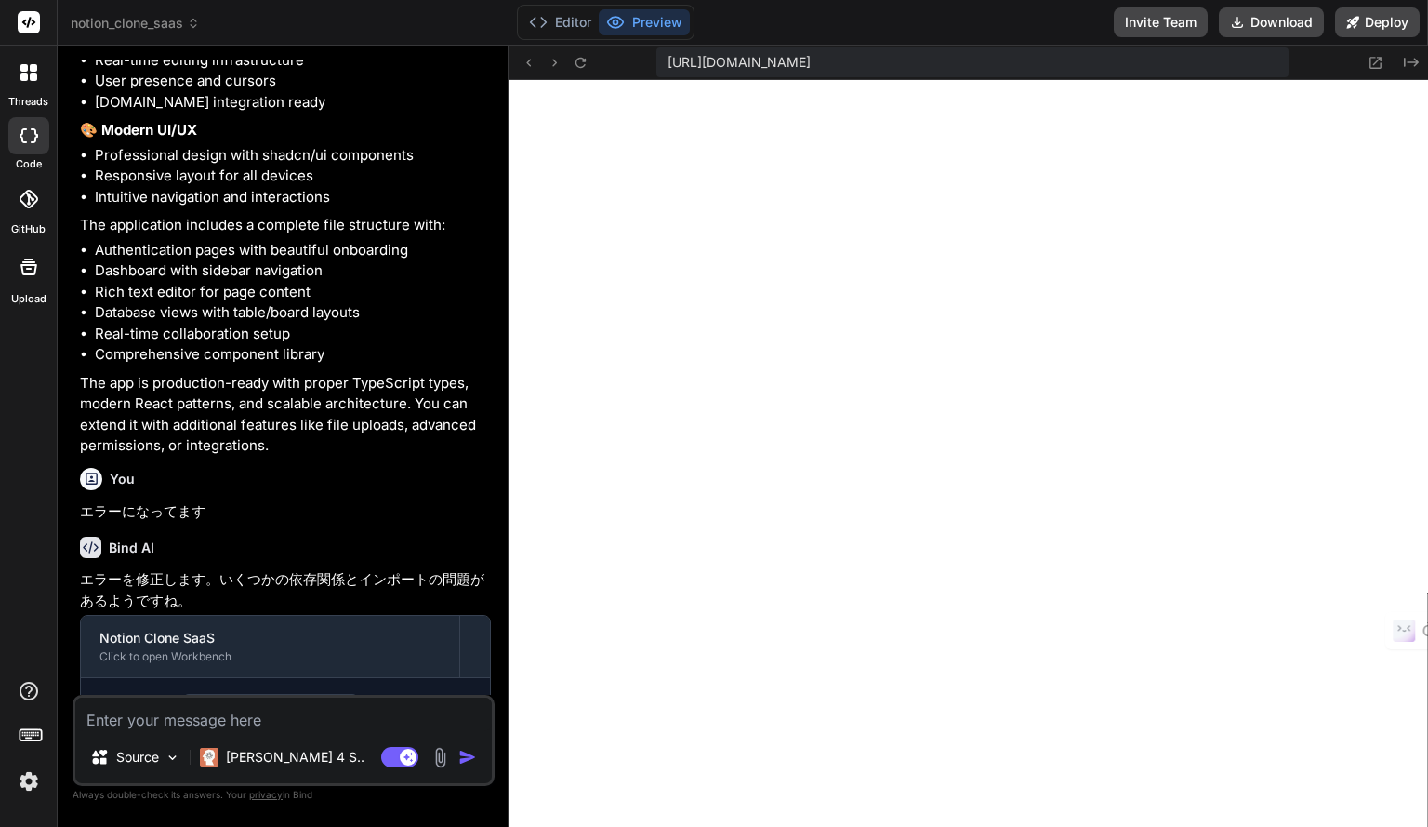
click at [658, 24] on button "Preview" at bounding box center [644, 22] width 91 height 26
click at [577, 34] on button "Editor" at bounding box center [560, 22] width 77 height 26
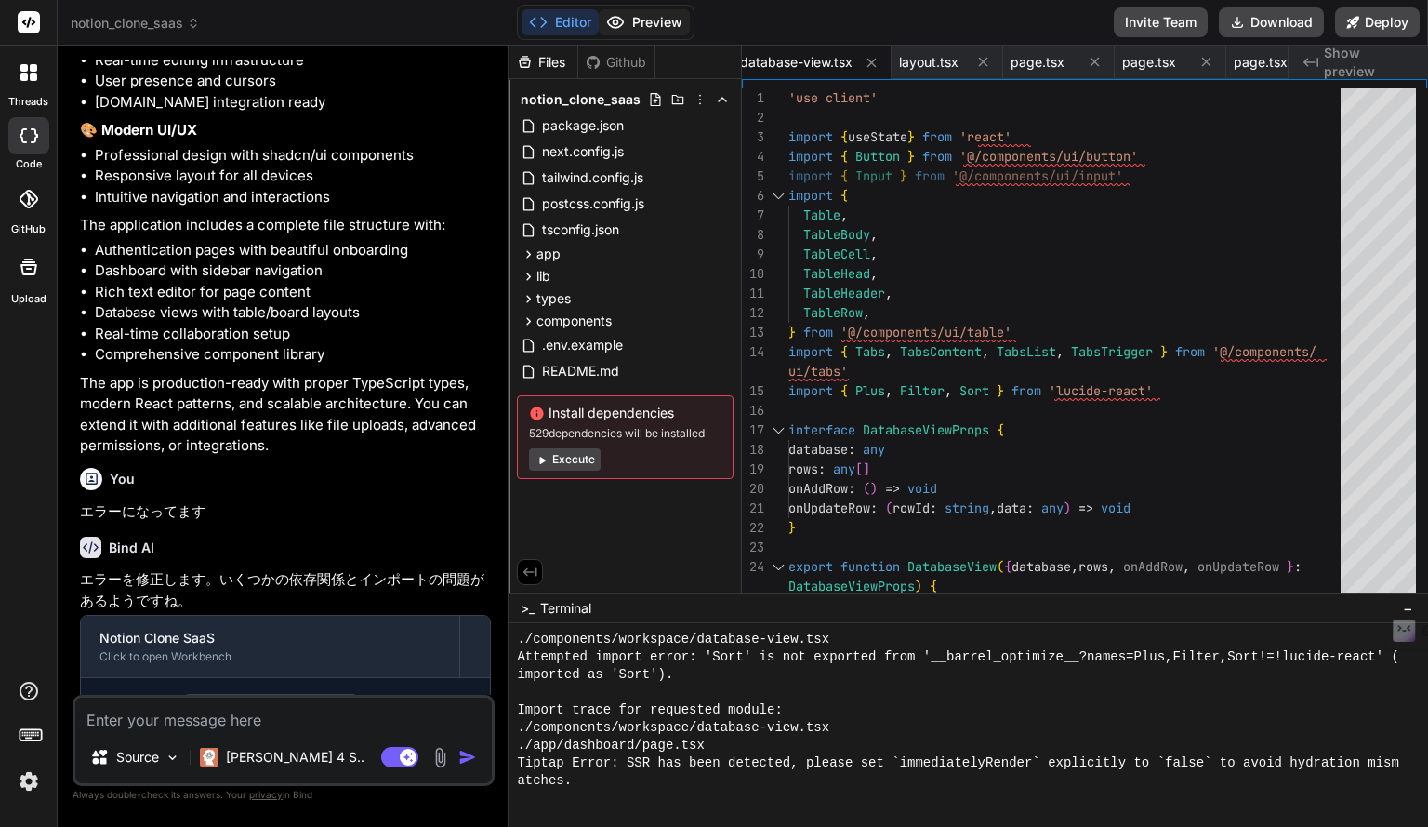
click at [658, 29] on button "Preview" at bounding box center [644, 22] width 91 height 26
